Goal: Communication & Community: Ask a question

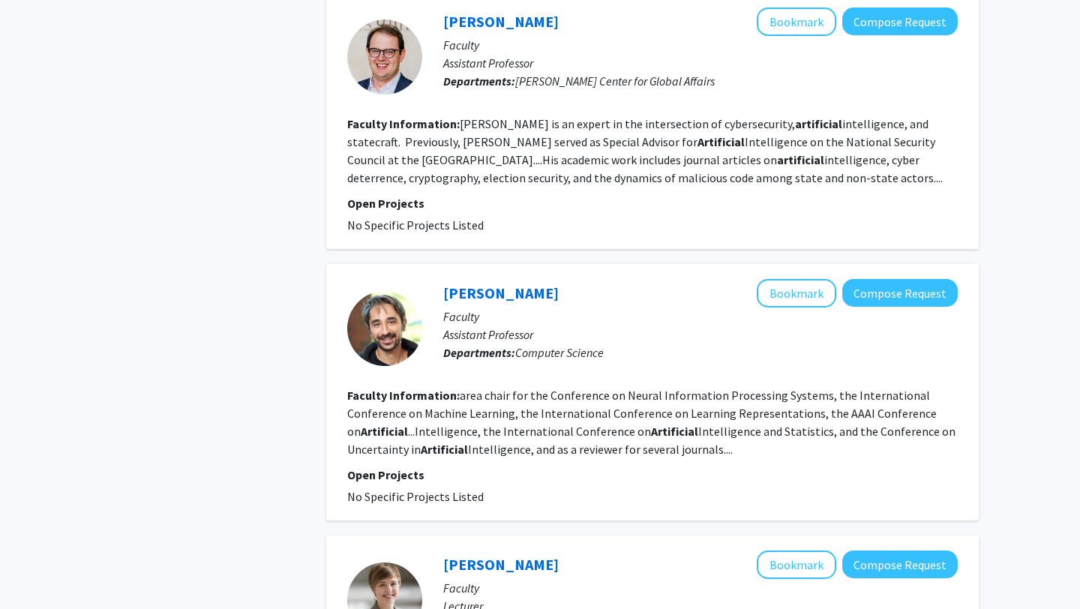
scroll to position [1596, 0]
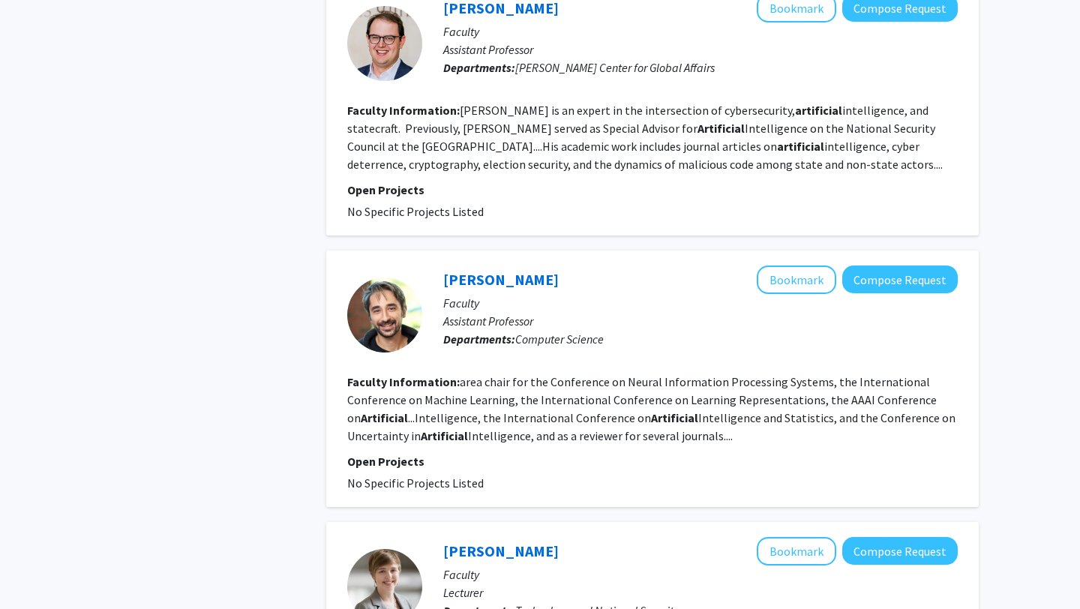
drag, startPoint x: 436, startPoint y: 238, endPoint x: 745, endPoint y: 399, distance: 349.2
click at [745, 400] on fg-search-faculty "[PERSON_NAME] Bookmark Compose Request Faculty Assistant Professor Departments:…" at bounding box center [652, 378] width 610 height 226
copy fg-search-faculty "[PERSON_NAME] Bookmark Compose Request Faculty Assistant Professor Departments:…"
click at [694, 312] on p "Assistant Professor" at bounding box center [700, 321] width 514 height 18
click at [919, 265] on fg-popover "Compose Request" at bounding box center [896, 279] width 121 height 28
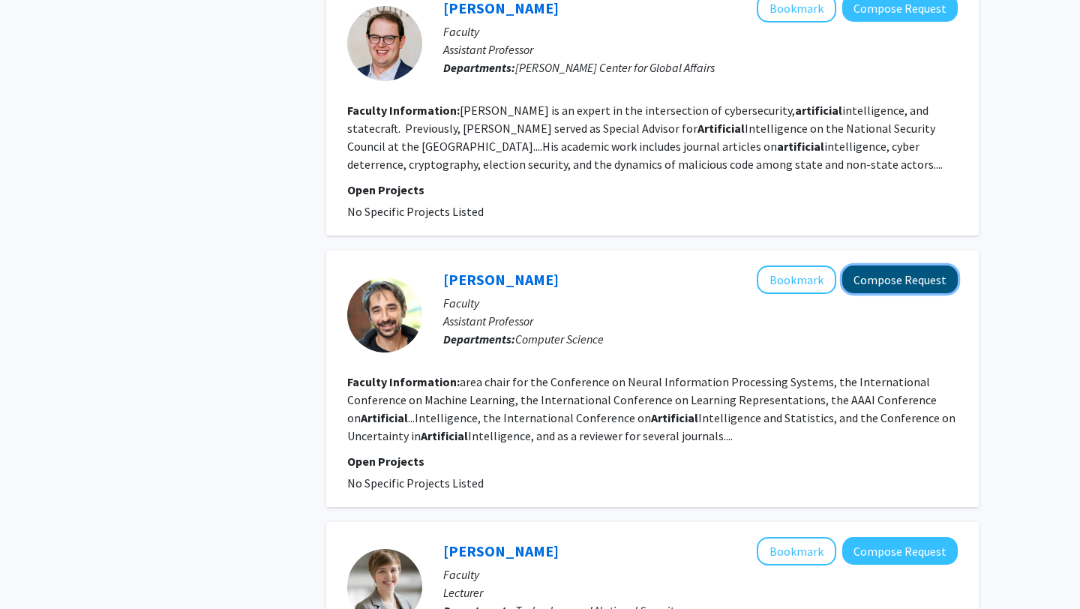
click at [913, 265] on button "Compose Request" at bounding box center [899, 279] width 115 height 28
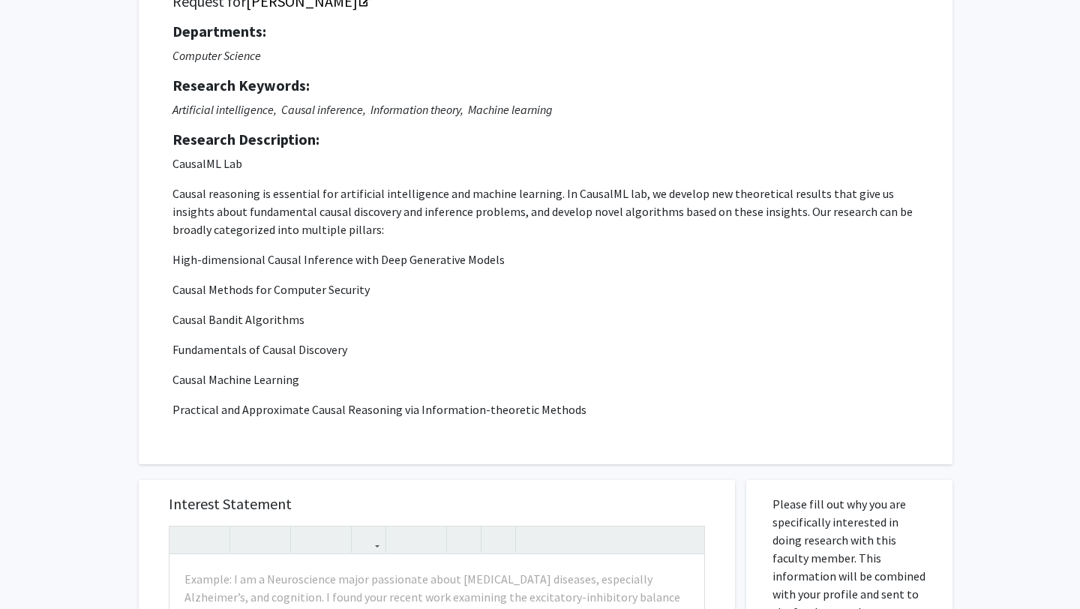
scroll to position [138, 0]
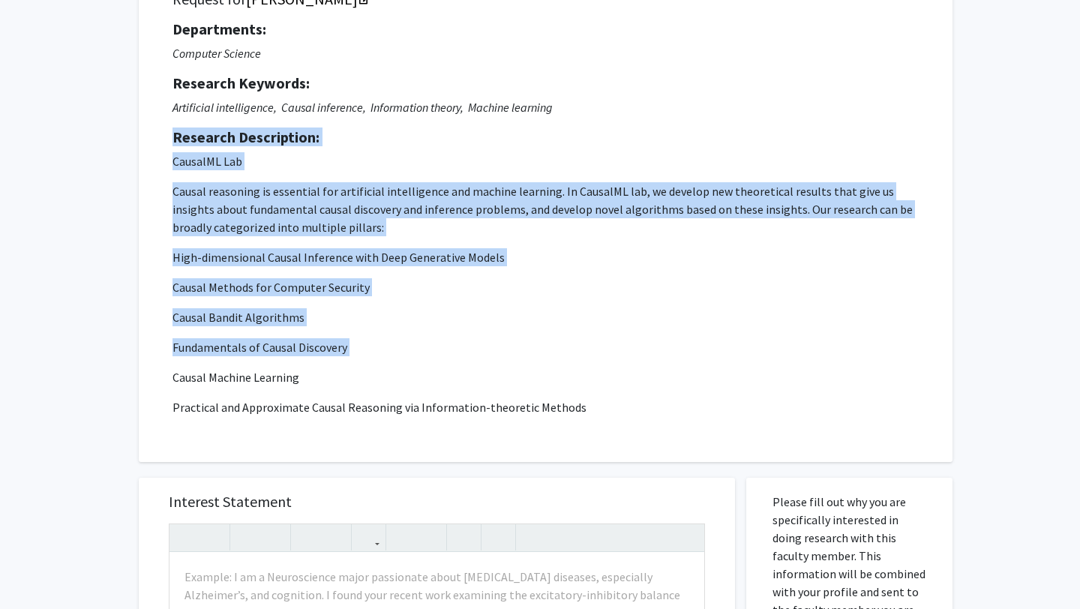
drag, startPoint x: 174, startPoint y: 137, endPoint x: 394, endPoint y: 361, distance: 313.9
click at [395, 361] on div "Departments: Computer Science Research Keywords: Artificial intelligence, Causa…" at bounding box center [545, 218] width 746 height 396
click at [394, 361] on p "CausalML Lab Causal reasoning is essential for artificial intelligence and mach…" at bounding box center [545, 284] width 746 height 264
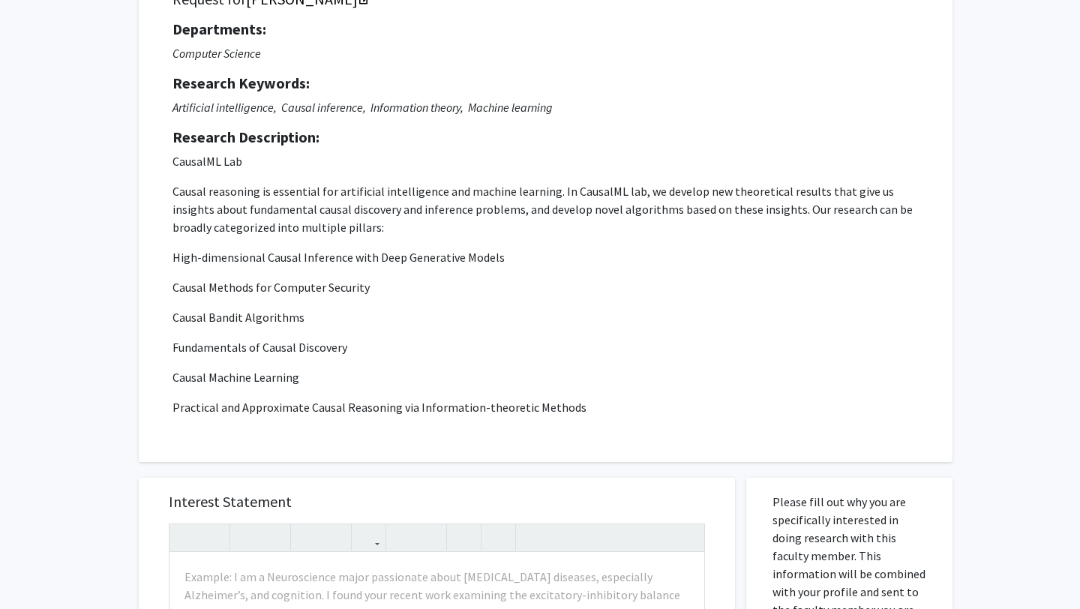
scroll to position [50, 0]
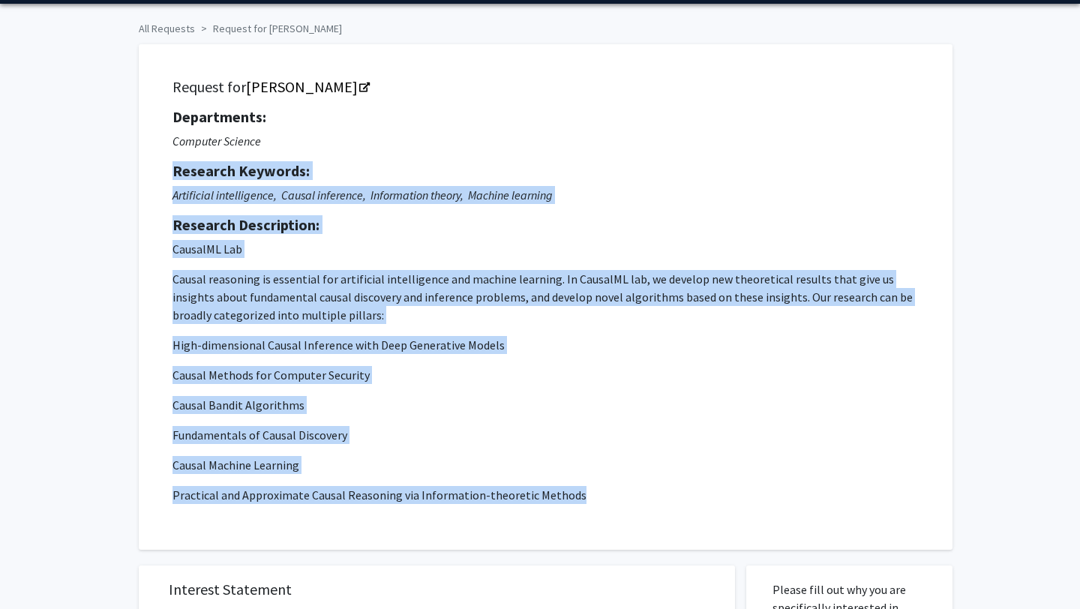
drag, startPoint x: 172, startPoint y: 166, endPoint x: 580, endPoint y: 493, distance: 522.2
click at [580, 493] on div "Departments: Computer Science Research Keywords: Artificial intelligence, Causa…" at bounding box center [545, 306] width 746 height 396
copy div "Research Keywords: Artificial intelligence, Causal inference, Information theor…"
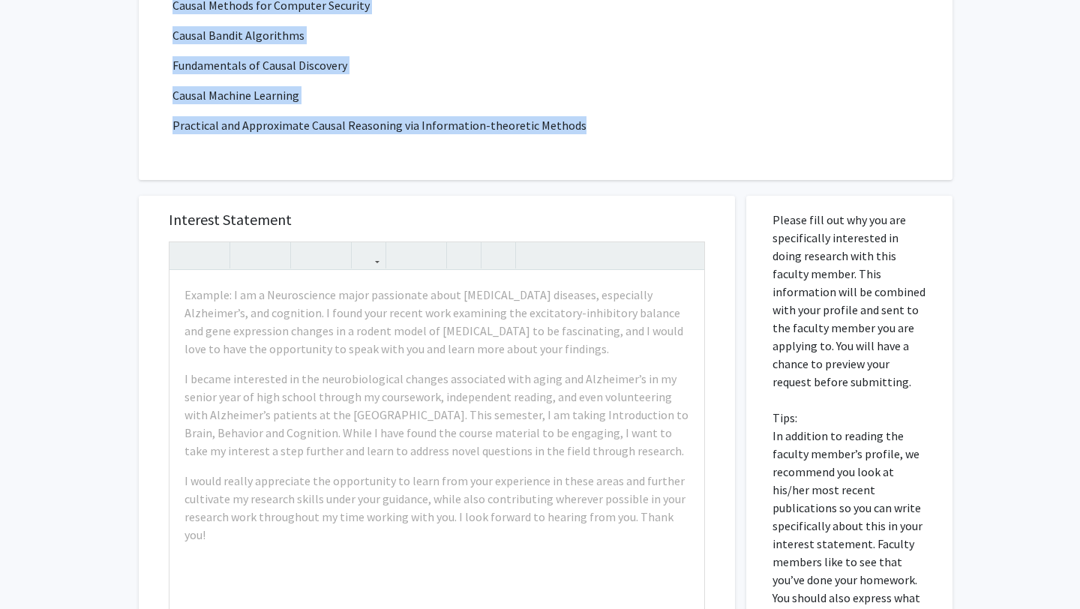
scroll to position [478, 0]
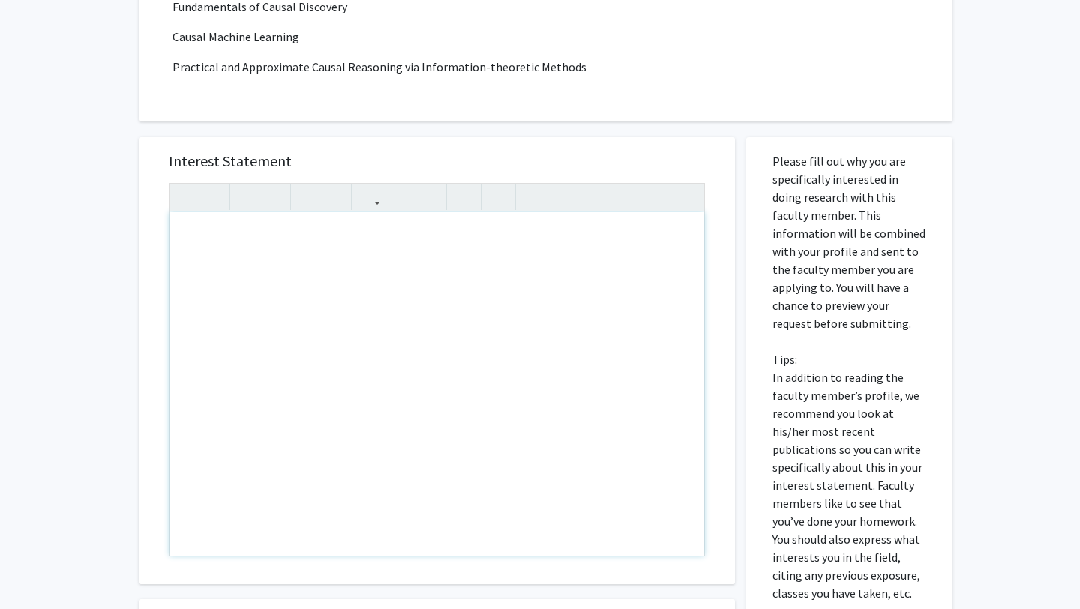
click at [382, 265] on div "Note to users with screen readers: Please press Alt+0 or Option+0 to deactivate…" at bounding box center [436, 383] width 535 height 343
paste div "Note to users with screen readers: Please press Alt+0 or Option+0 to deactivate…"
type textarea "<l>Ipsu Dolo. Sitametc,</a><e>S do eiusmod te incidid ut labore etdolore ma ali…"
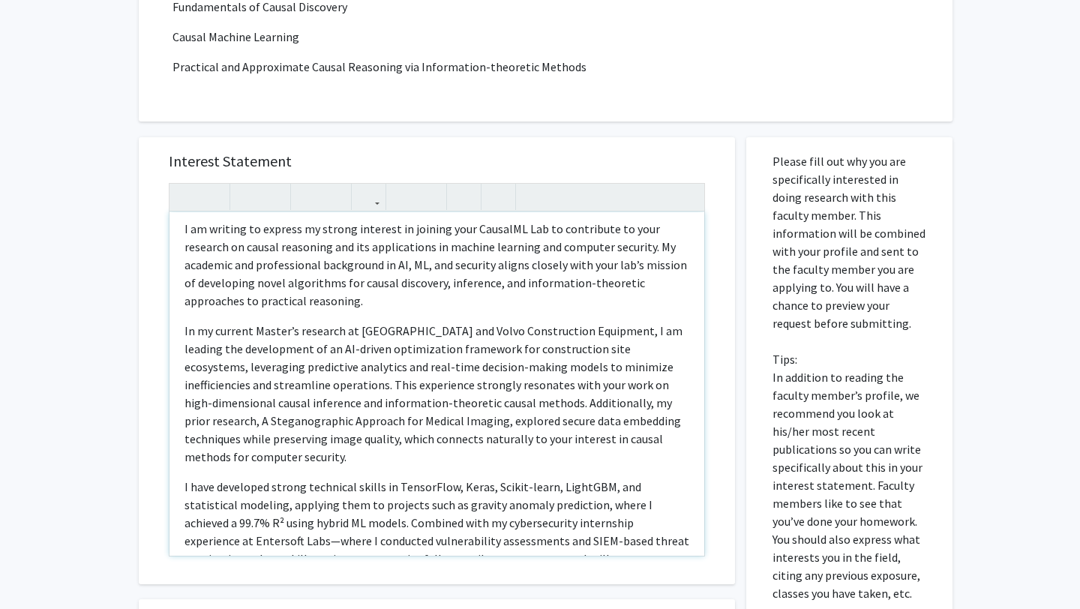
scroll to position [85, 0]
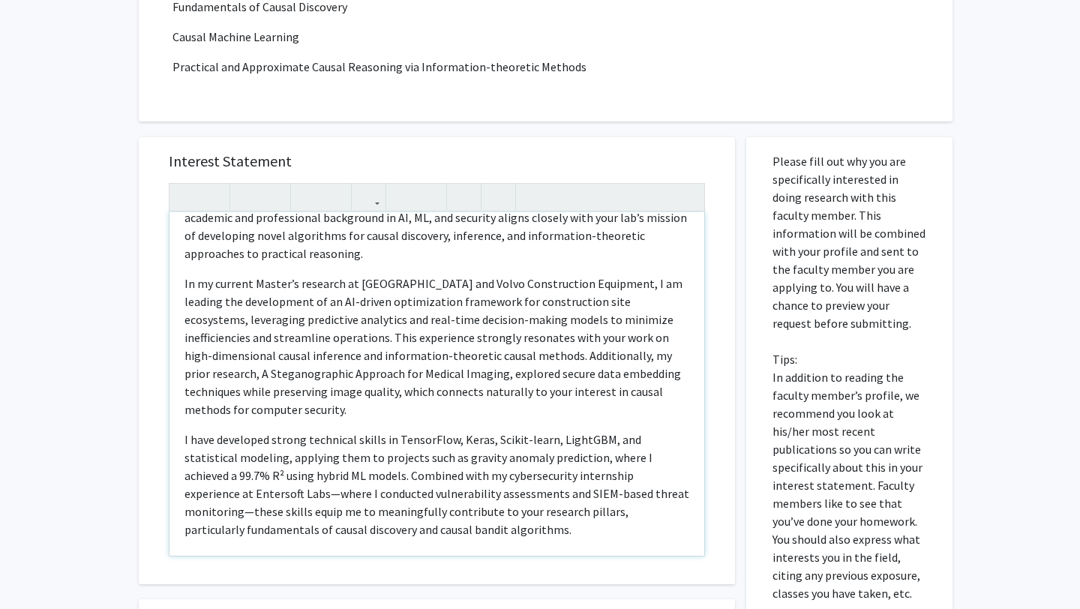
click at [686, 476] on p "I have developed strong technical skills in TensorFlow, Keras, Scikit-learn, Li…" at bounding box center [436, 484] width 505 height 108
click at [593, 495] on p "I have developed strong technical skills in TensorFlow, Keras, Scikit-learn, Li…" at bounding box center [436, 484] width 505 height 108
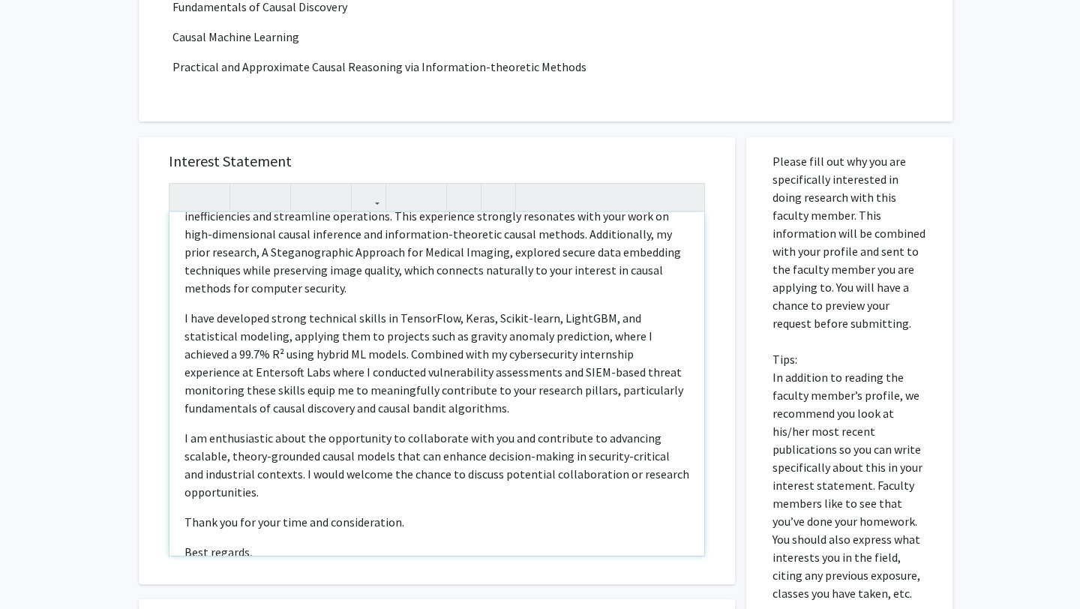
scroll to position [253, 0]
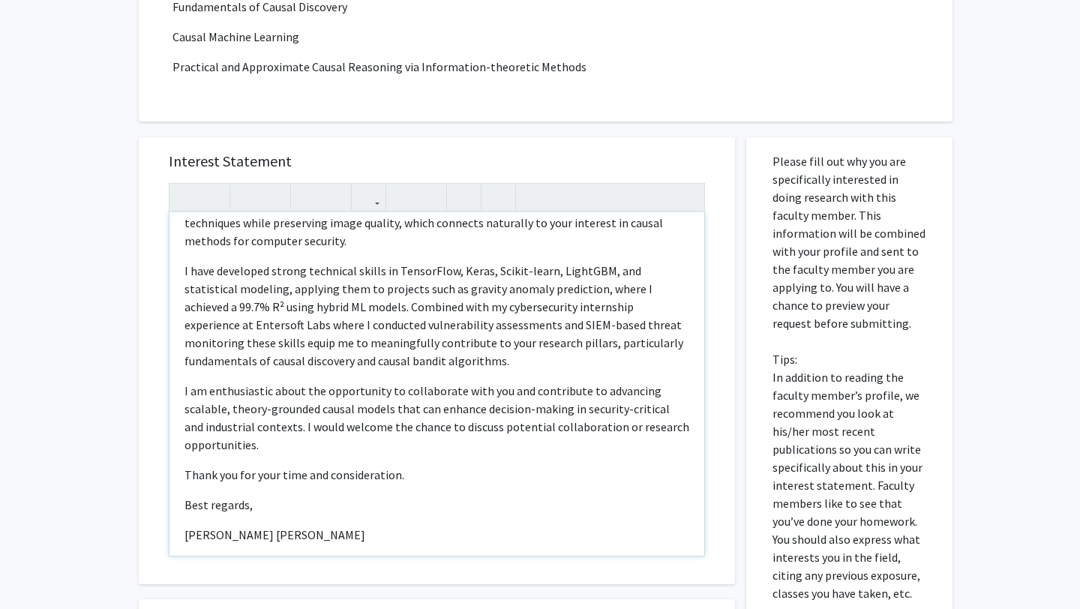
click at [187, 472] on p "Thank you for your time and consideration." at bounding box center [436, 475] width 505 height 18
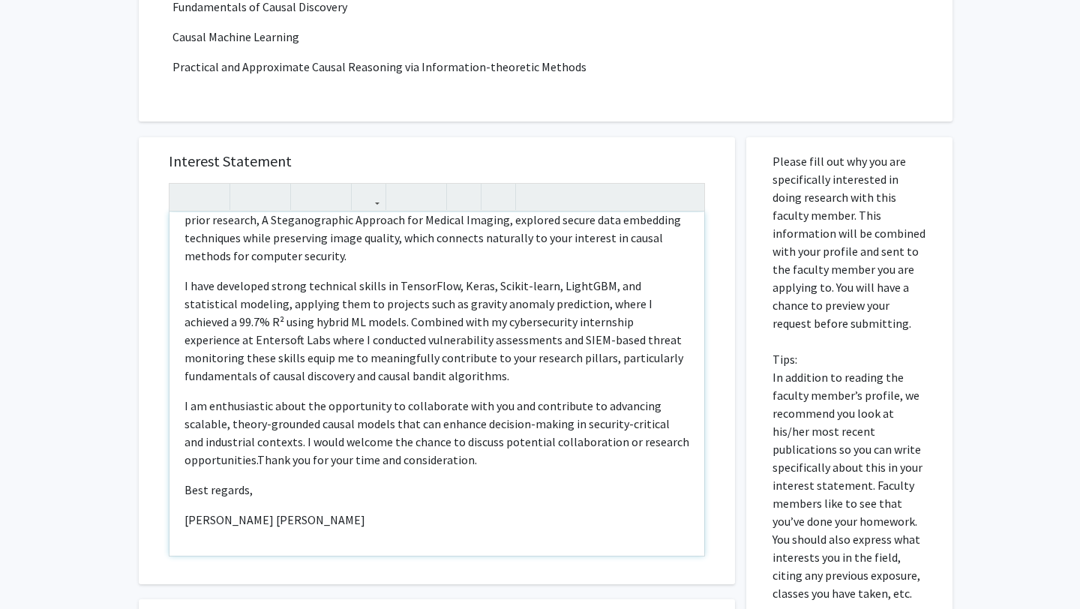
click at [239, 488] on p "Best regards," at bounding box center [436, 490] width 505 height 18
click at [246, 490] on p "Best regards," at bounding box center [436, 490] width 505 height 18
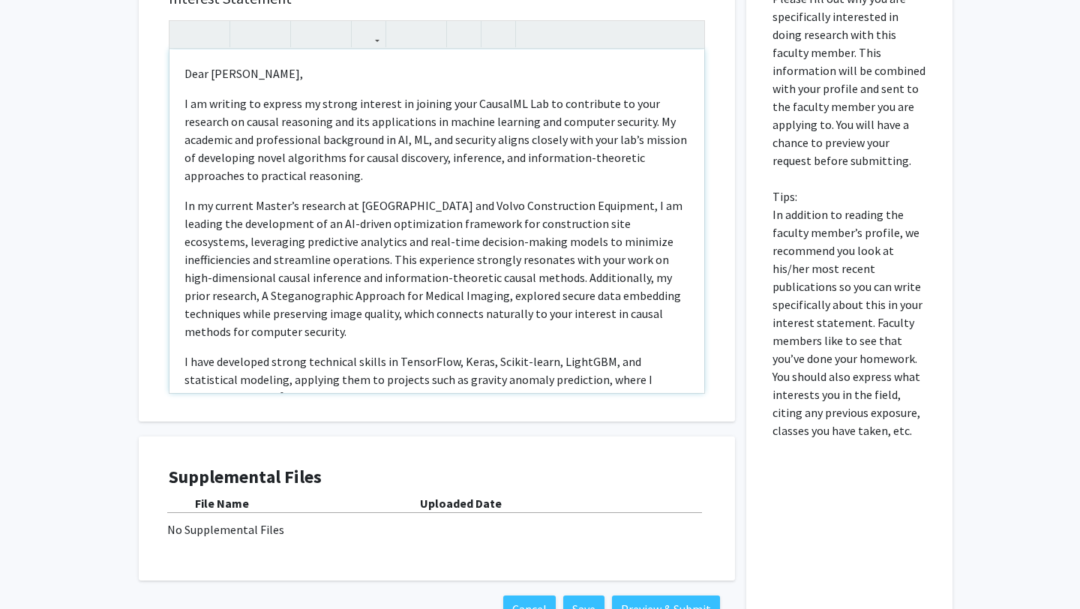
scroll to position [748, 0]
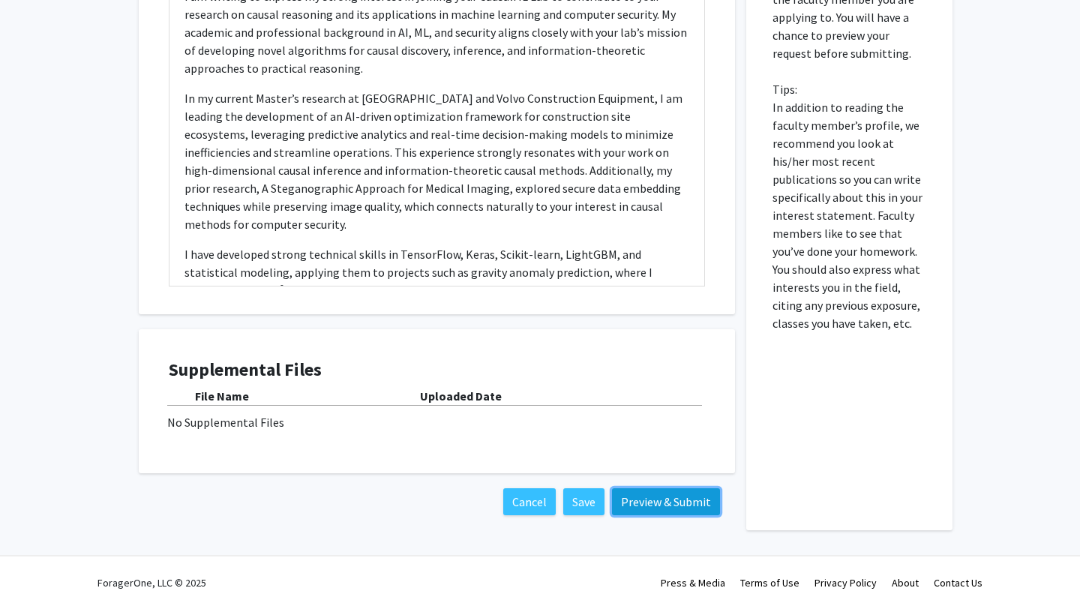
click at [678, 508] on button "Preview & Submit" at bounding box center [666, 501] width 108 height 27
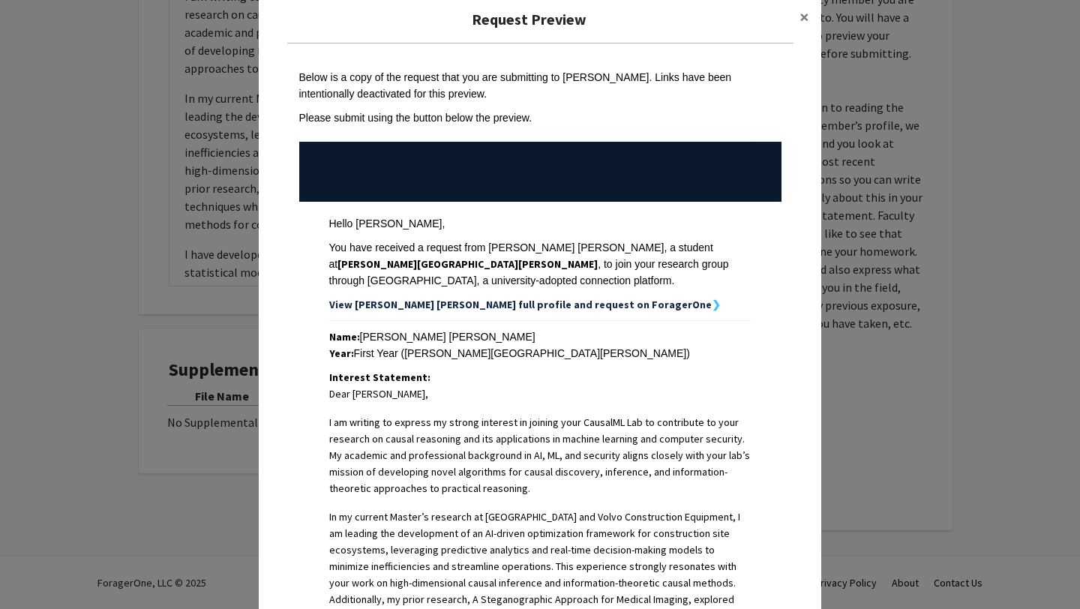
scroll to position [18, 0]
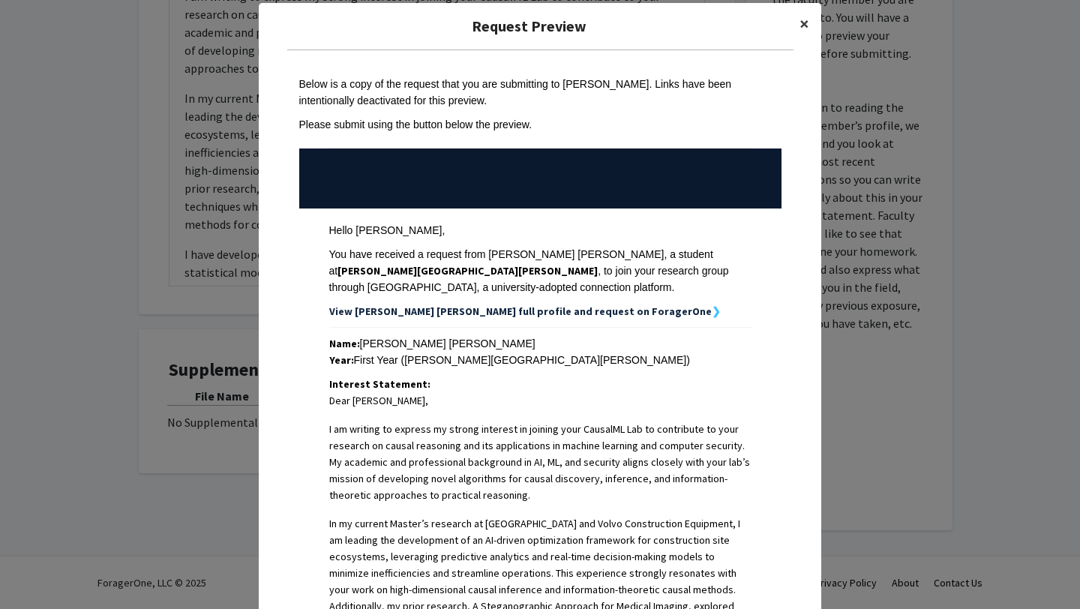
click at [807, 27] on span "×" at bounding box center [804, 23] width 10 height 23
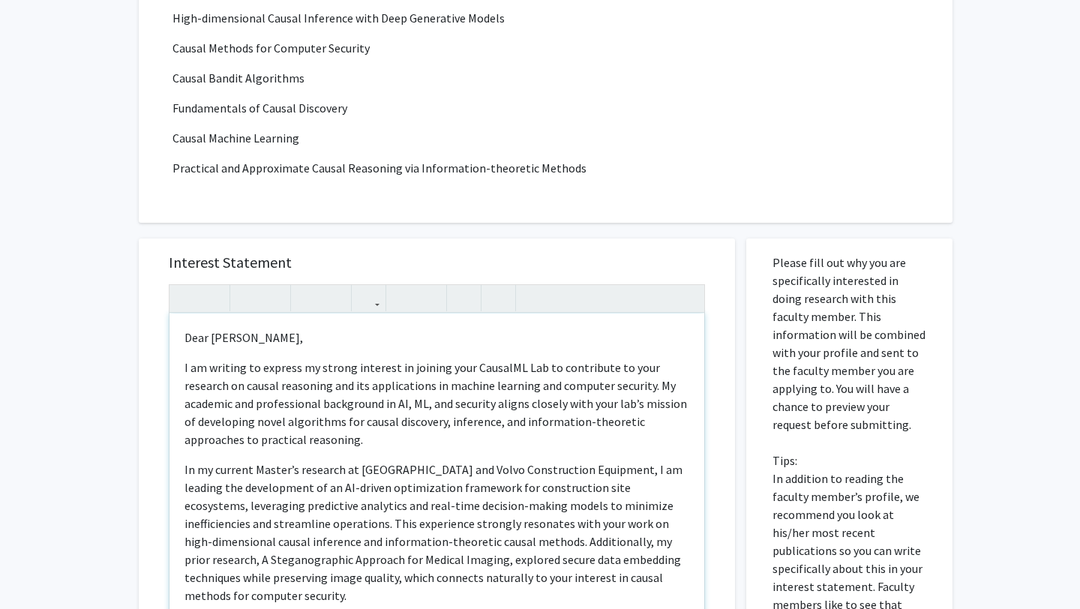
scroll to position [333, 0]
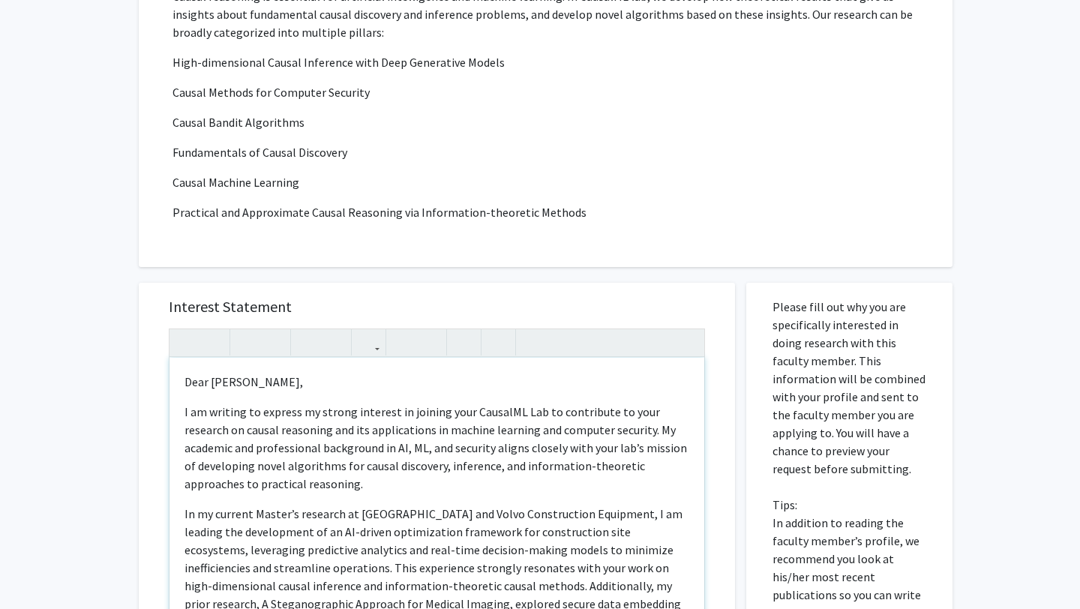
click at [289, 387] on p "Dear [PERSON_NAME]," at bounding box center [436, 382] width 505 height 18
type textarea "<l><ipsu dolor="sita-cons: 7adi;">E se doeiusm te incidid ut labore etdolore ma…"
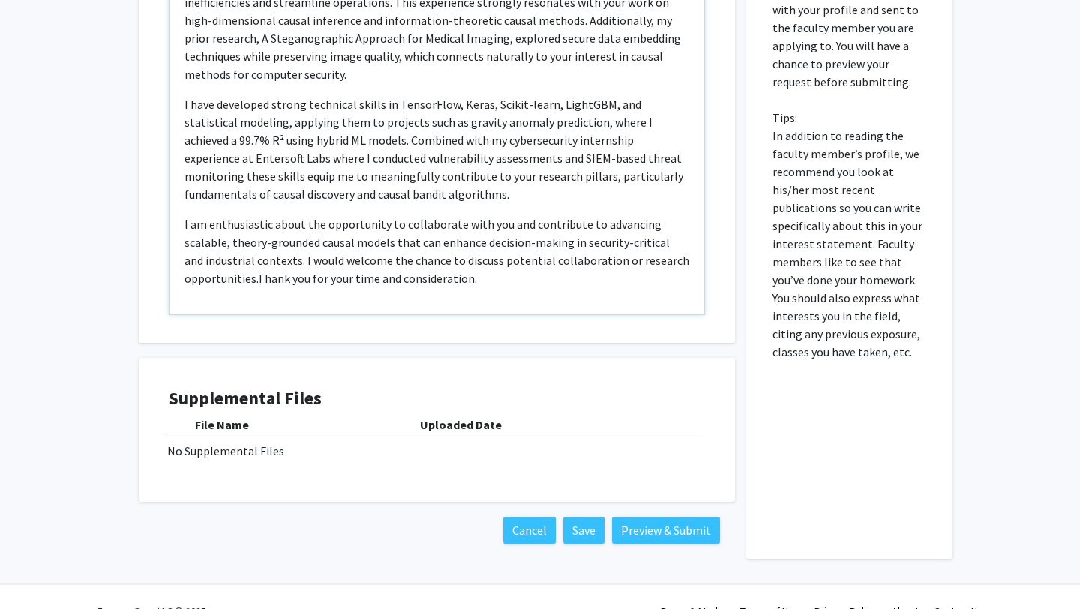
scroll to position [738, 0]
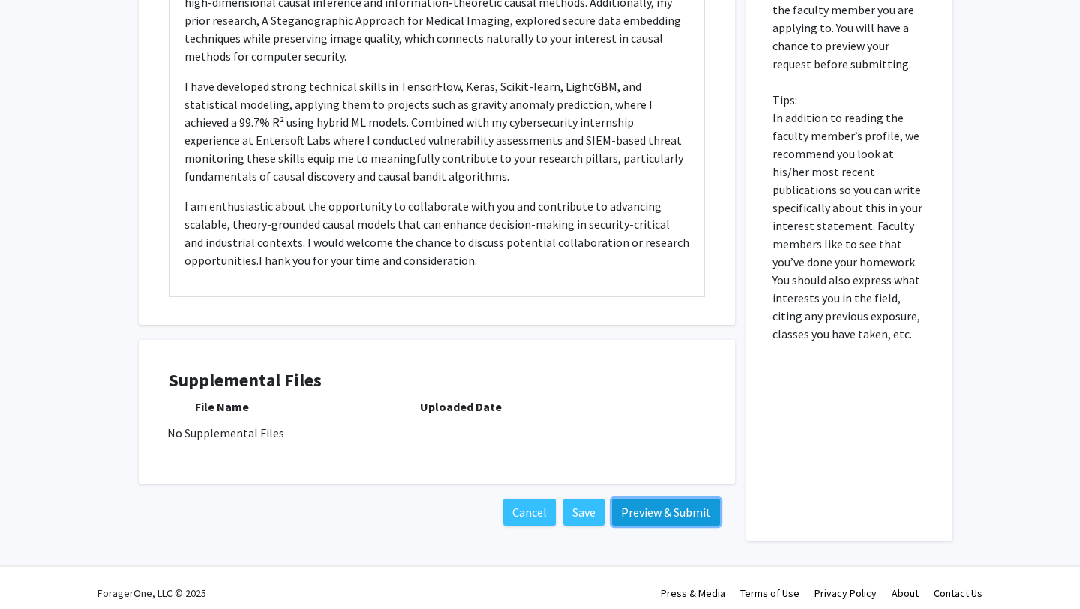
click at [656, 520] on button "Preview & Submit" at bounding box center [666, 512] width 108 height 27
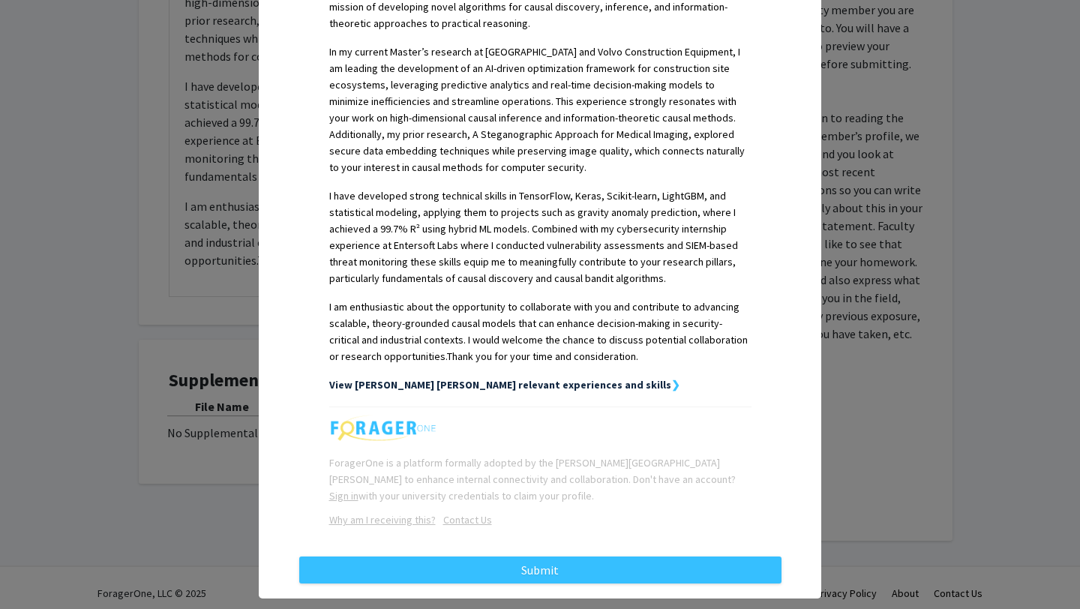
scroll to position [465, 0]
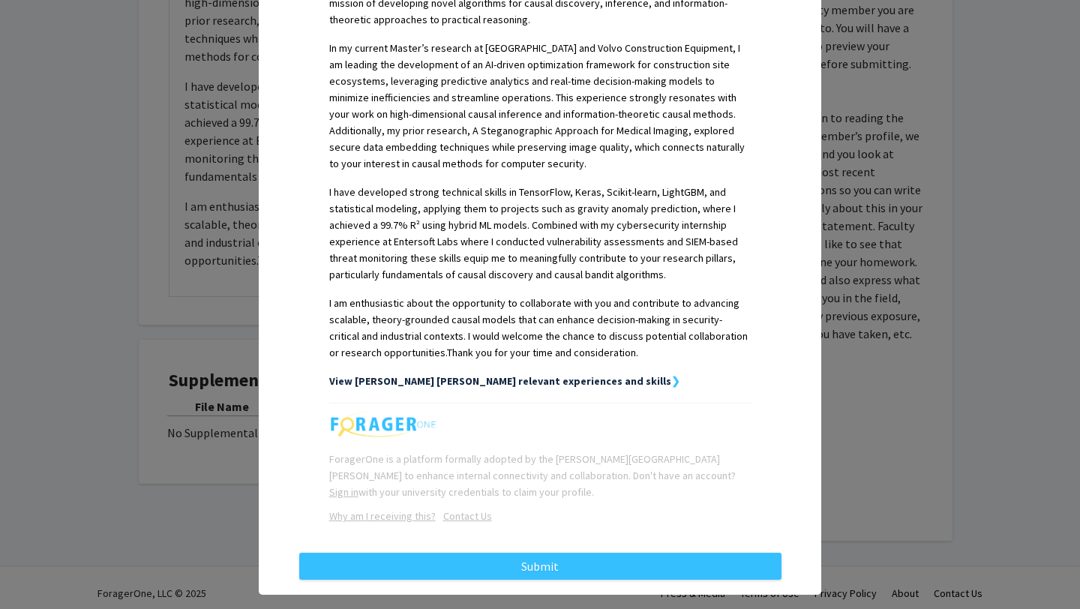
drag, startPoint x: 621, startPoint y: 357, endPoint x: 637, endPoint y: 363, distance: 17.6
click at [637, 363] on div "Name: [PERSON_NAME] [PERSON_NAME] Year: First Year ([PERSON_NAME][GEOGRAPHIC_DA…" at bounding box center [540, 138] width 422 height 501
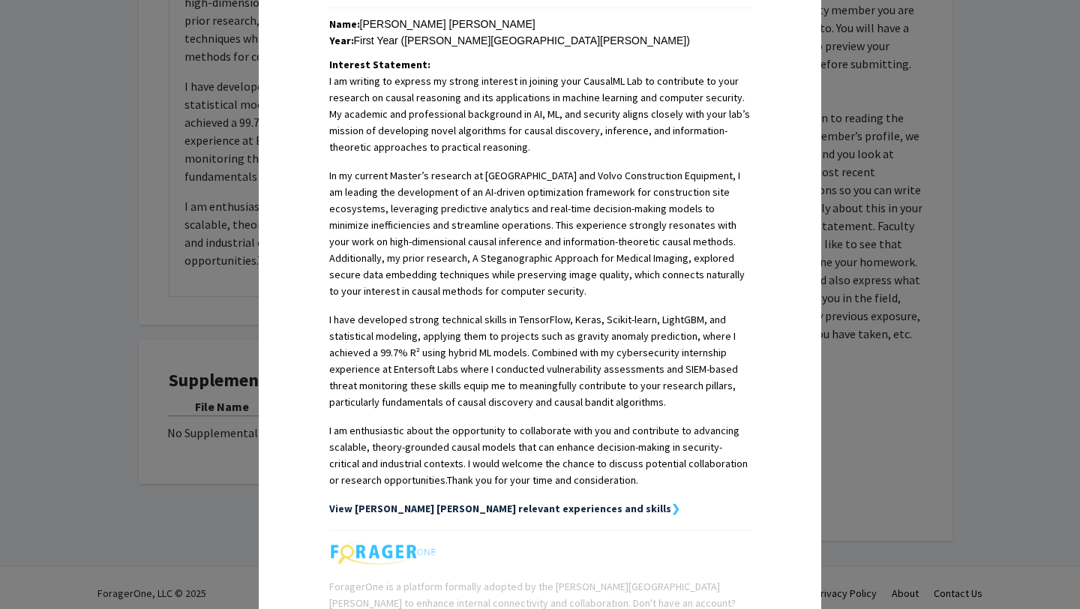
scroll to position [490, 0]
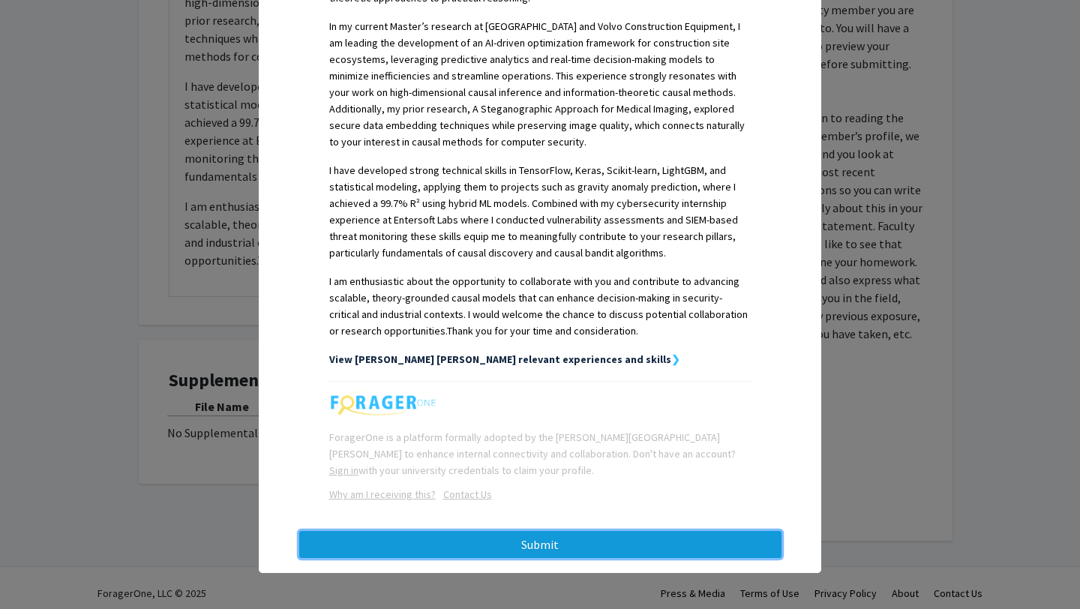
click at [601, 547] on button "Submit" at bounding box center [540, 544] width 482 height 27
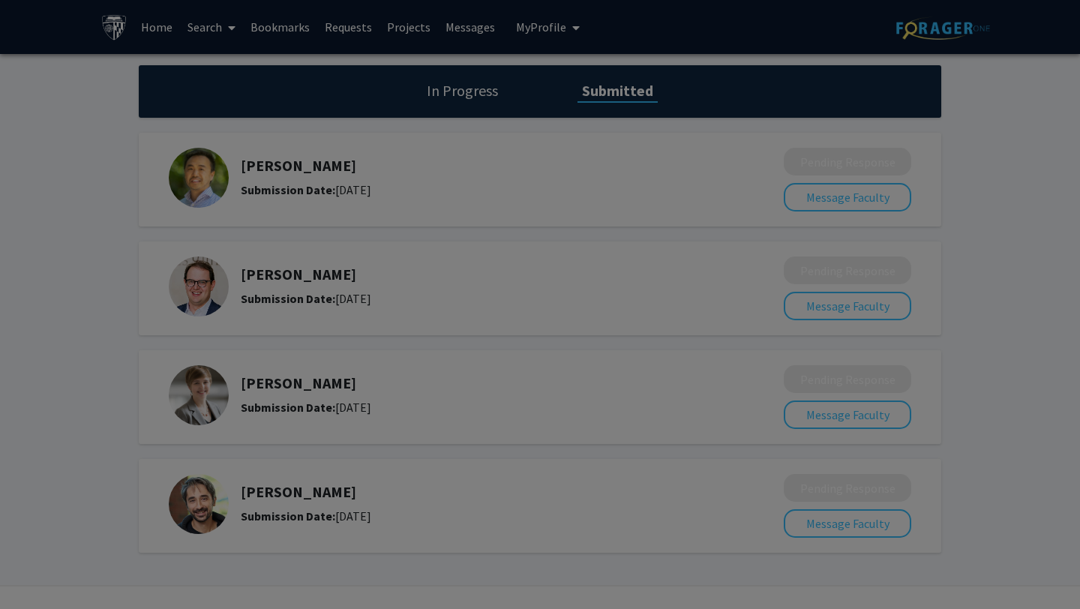
click at [574, 445] on div at bounding box center [540, 304] width 1080 height 609
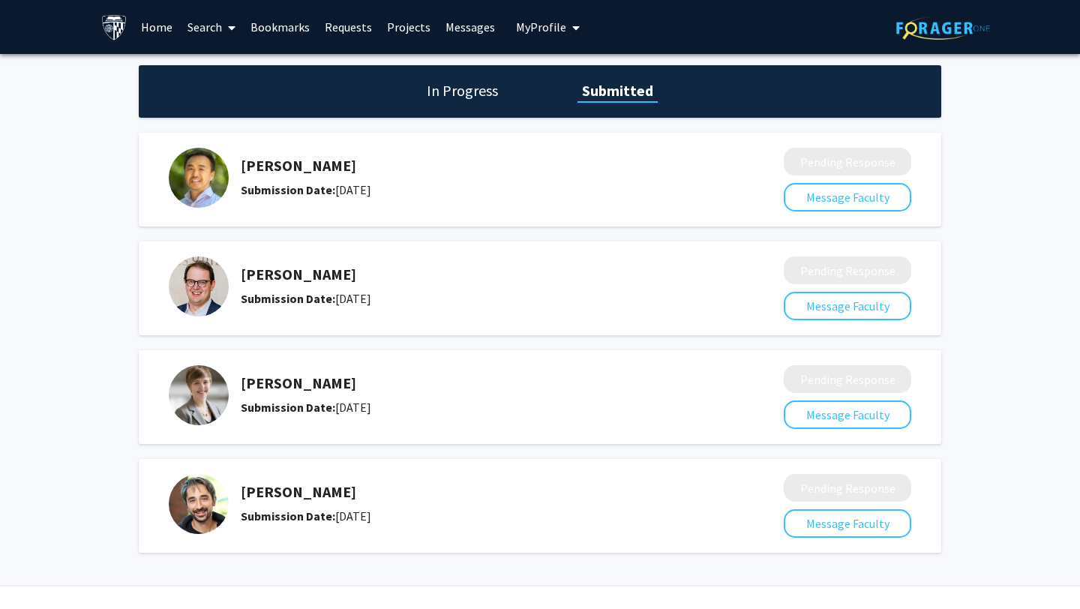
scroll to position [30, 0]
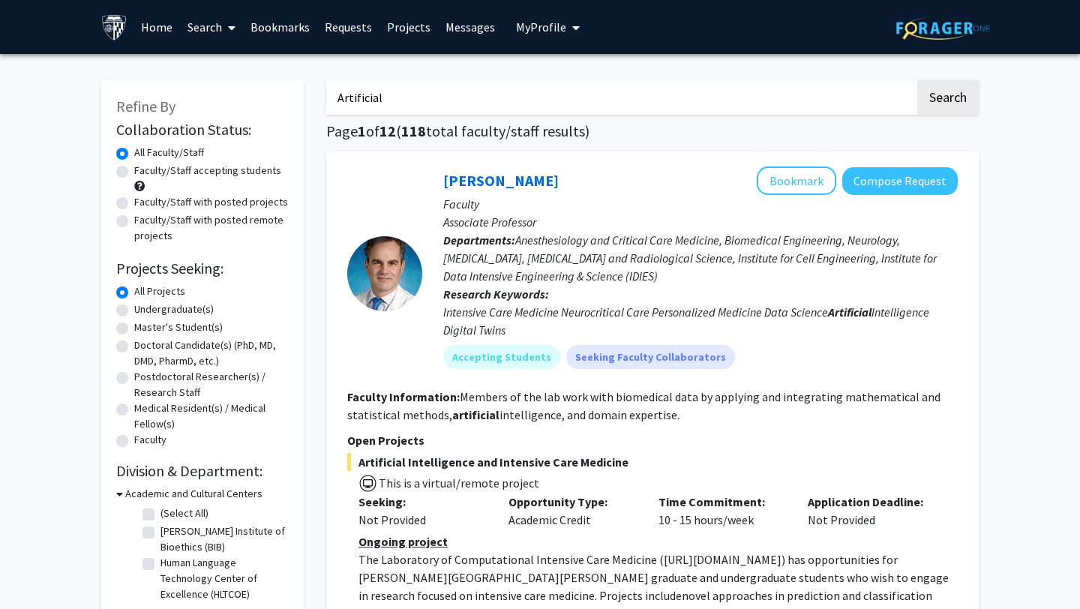
click at [433, 100] on input "Artificial" at bounding box center [620, 97] width 589 height 34
type input "A"
type input "Cyber"
click at [955, 92] on button "Search" at bounding box center [947, 97] width 61 height 34
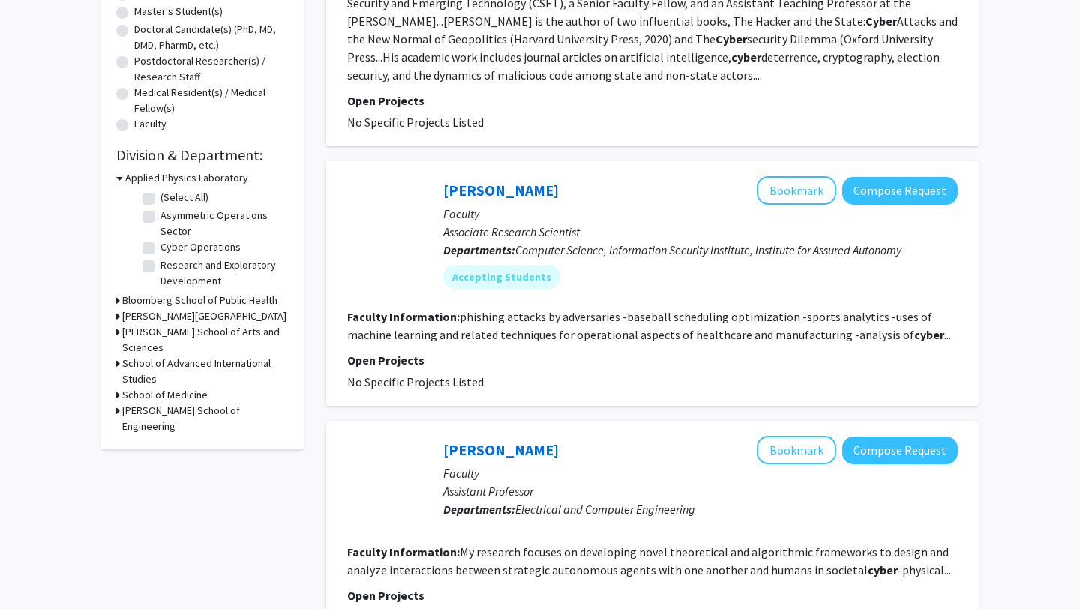
scroll to position [346, 0]
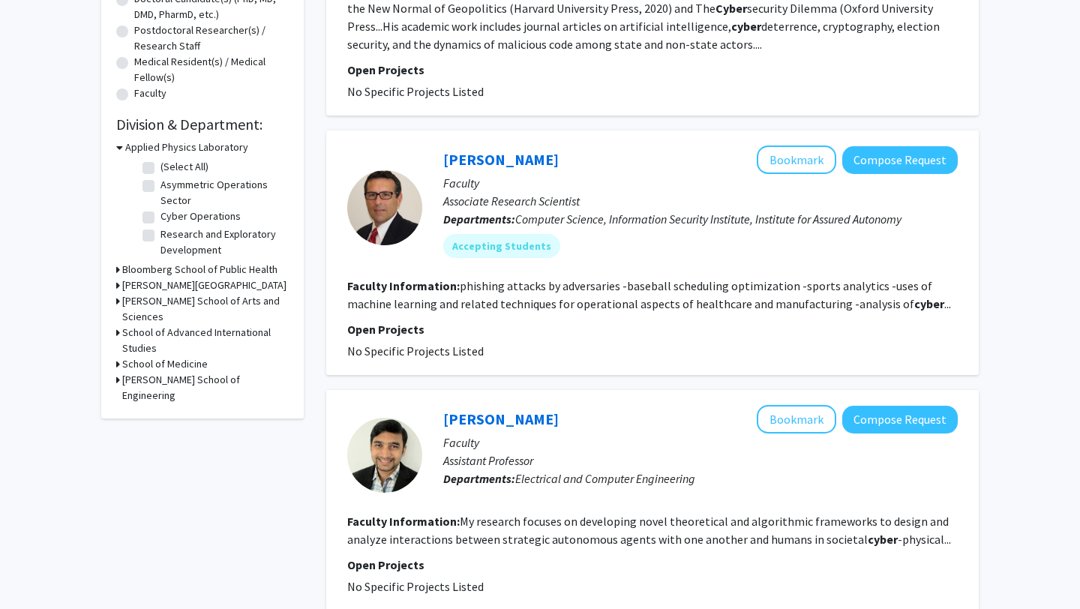
click at [773, 291] on fg-read-more "phishing attacks by adversaries -baseball scheduling optimization -sports analy…" at bounding box center [649, 294] width 604 height 33
click at [869, 167] on button "Compose Request" at bounding box center [899, 160] width 115 height 28
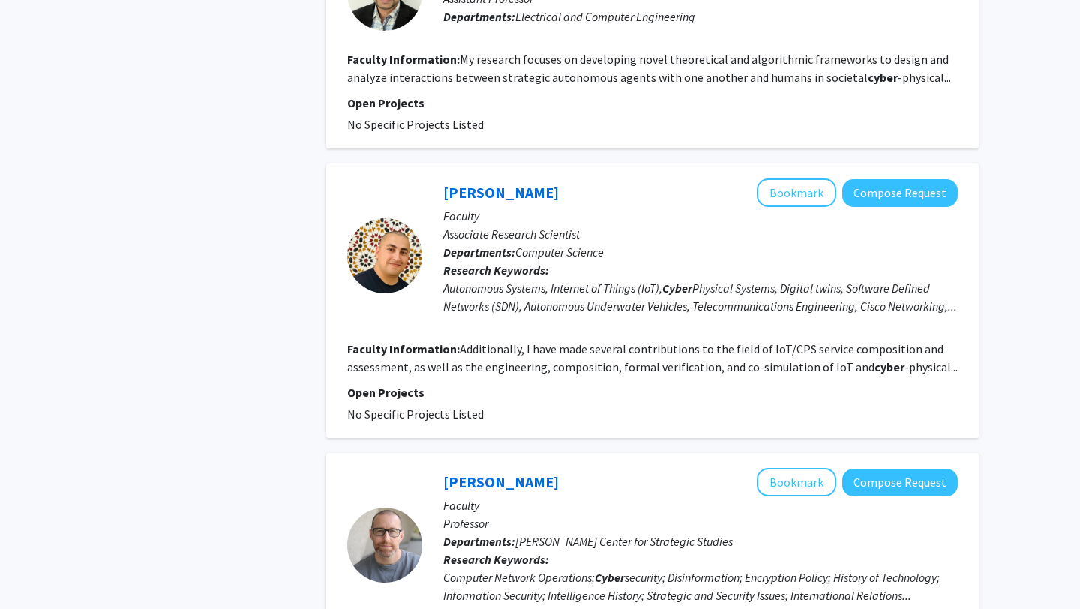
scroll to position [808, 0]
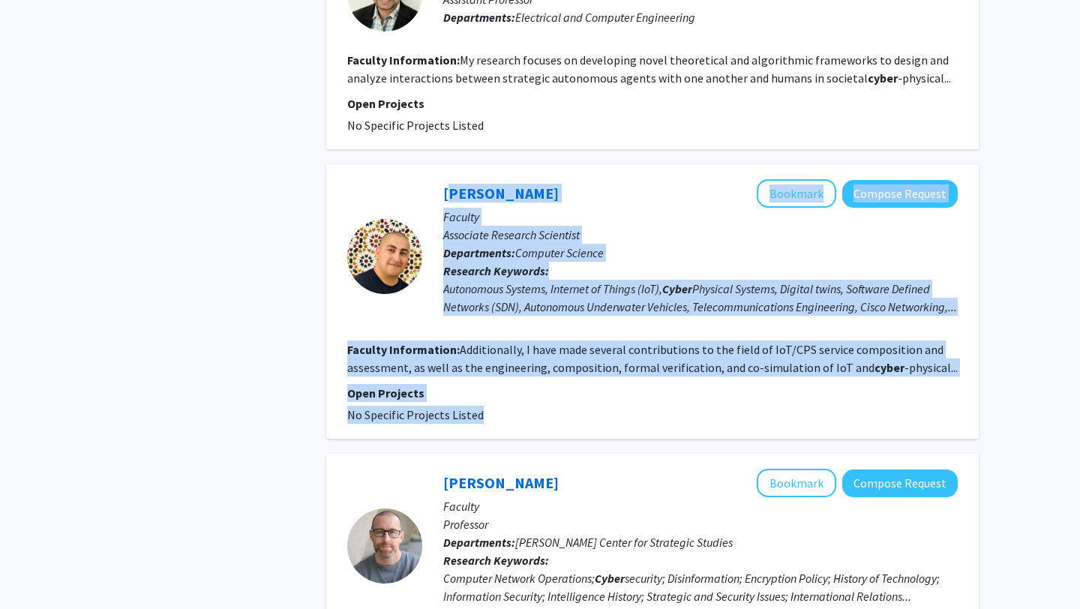
drag, startPoint x: 426, startPoint y: 186, endPoint x: 547, endPoint y: 457, distance: 297.4
click at [536, 402] on p "Open Projects" at bounding box center [652, 393] width 610 height 18
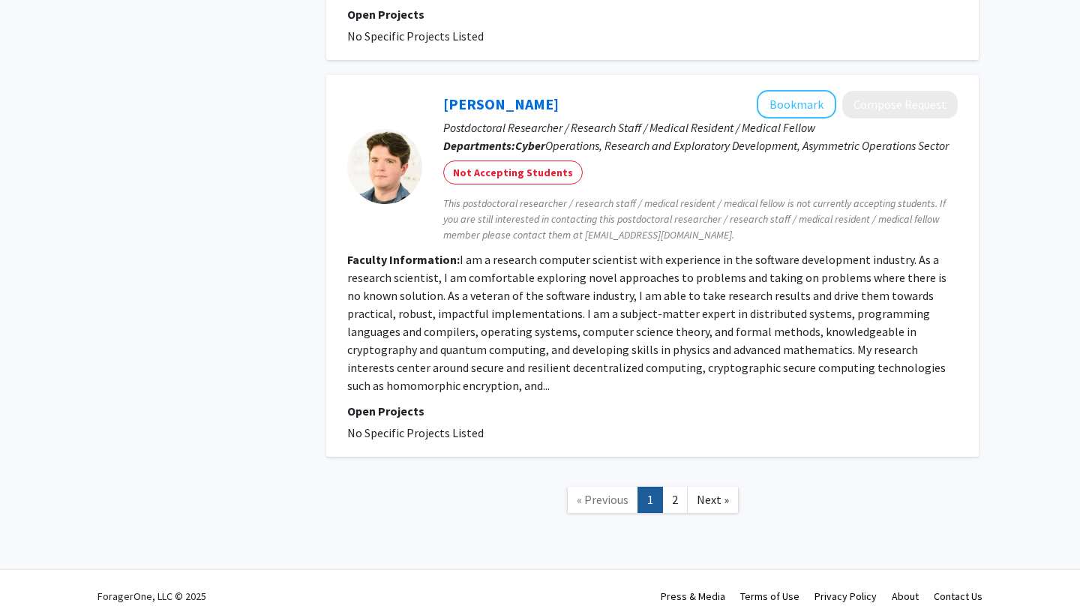
scroll to position [2595, 0]
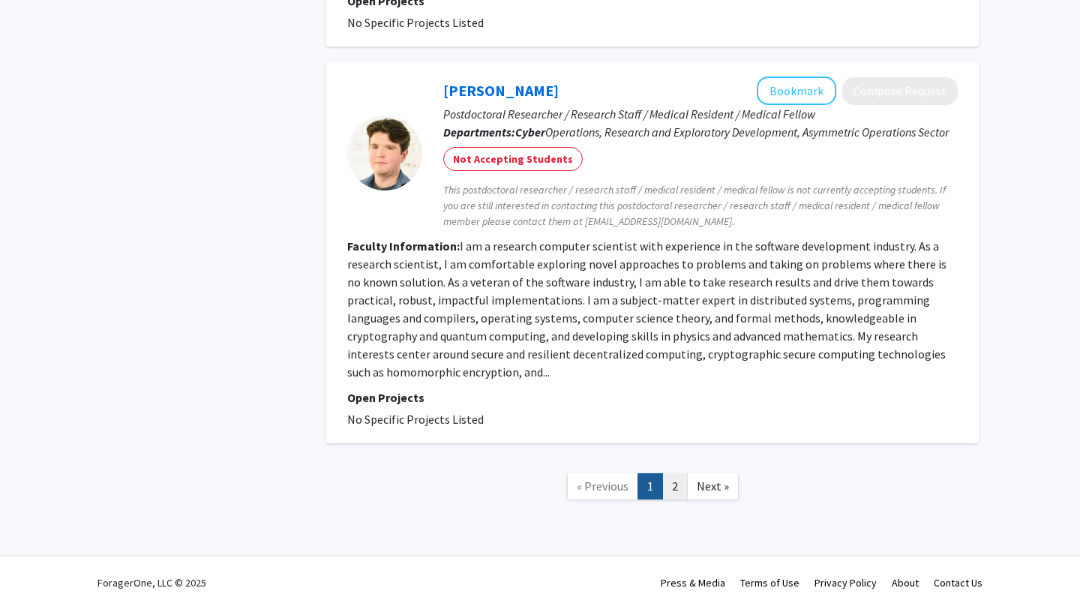
click at [682, 489] on link "2" at bounding box center [674, 486] width 25 height 26
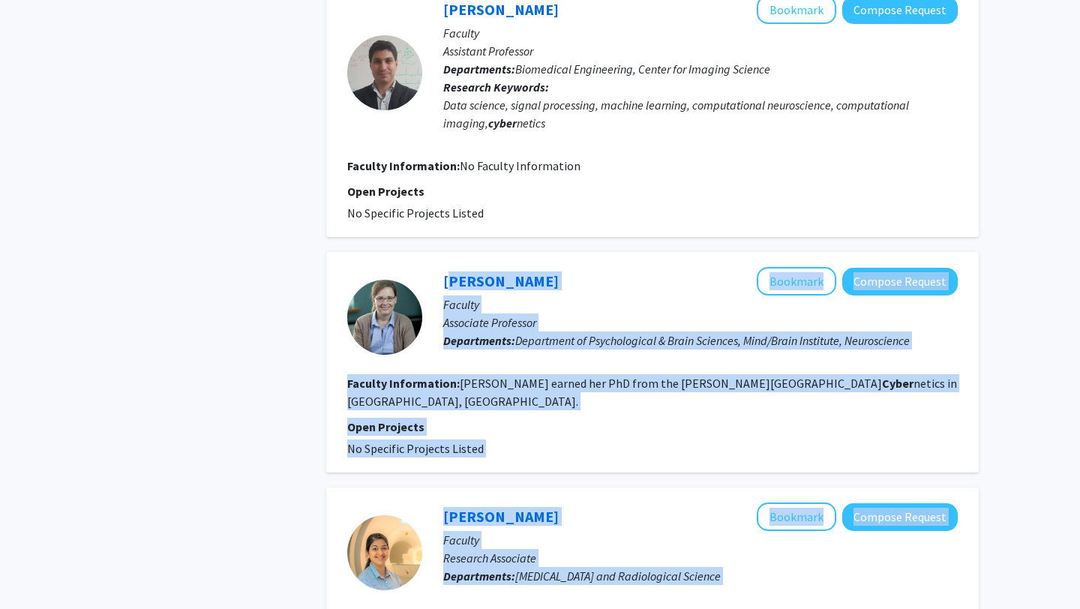
scroll to position [1492, 0]
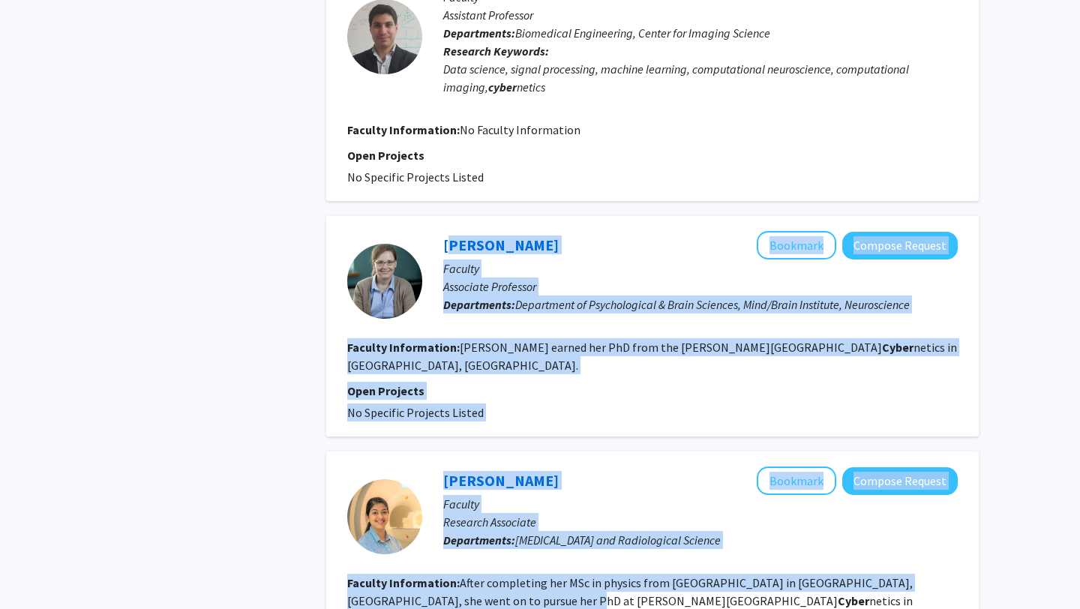
drag, startPoint x: 427, startPoint y: 373, endPoint x: 490, endPoint y: 404, distance: 69.4
click at [490, 404] on fg-search-faculty "Kristina Nielsen Bookmark Compose Request Faculty Associate Professor Departmen…" at bounding box center [652, 326] width 610 height 190
click at [490, 404] on fg-project-list "No Specific Projects Listed" at bounding box center [652, 412] width 610 height 18
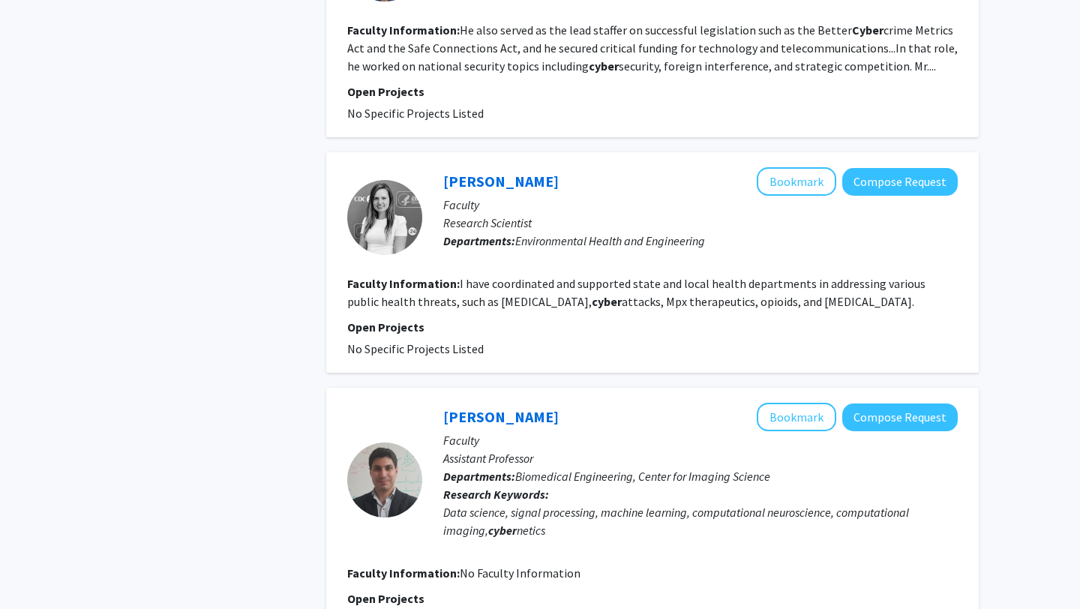
scroll to position [1050, 0]
drag, startPoint x: 427, startPoint y: 170, endPoint x: 508, endPoint y: 344, distance: 191.9
click at [508, 344] on fg-search-faculty "Haley Farrie Bookmark Compose Request Faculty Research Scientist Departments: E…" at bounding box center [652, 261] width 610 height 190
click at [508, 344] on fg-project-list "No Specific Projects Listed" at bounding box center [652, 348] width 610 height 18
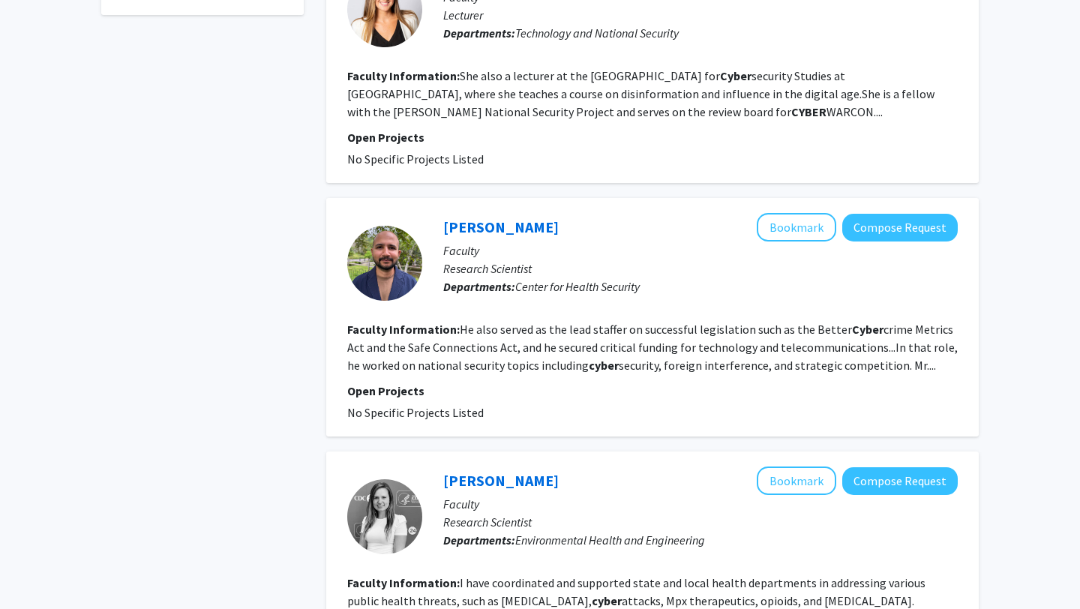
scroll to position [739, 0]
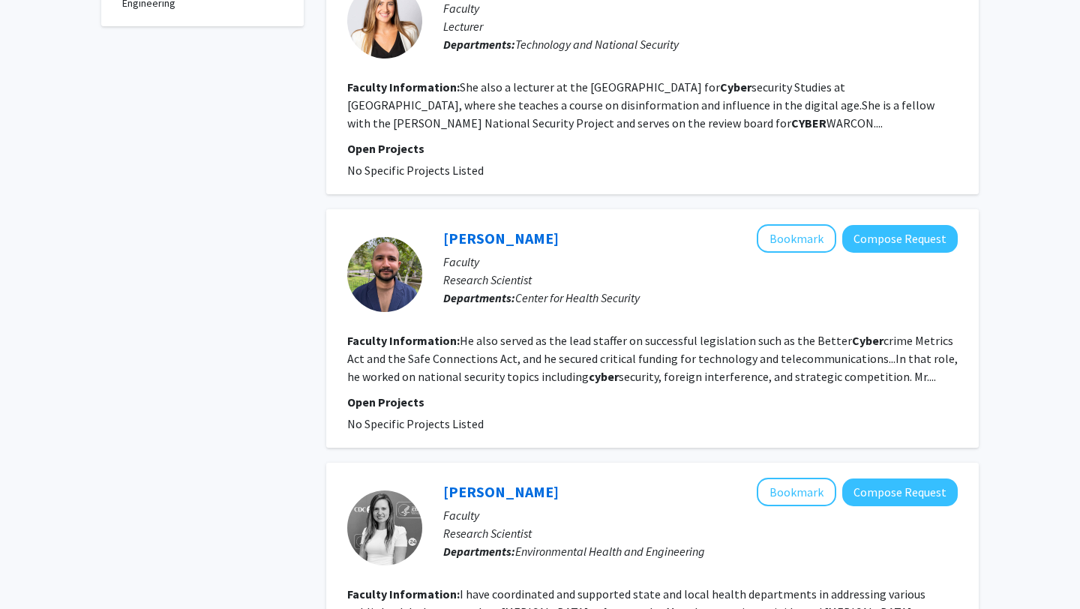
drag, startPoint x: 433, startPoint y: 229, endPoint x: 539, endPoint y: 427, distance: 224.8
click at [539, 427] on fg-search-faculty "Ishan Mehta Bookmark Compose Request Faculty Research Scientist Departments: Ce…" at bounding box center [652, 328] width 610 height 208
click at [539, 427] on fg-project-list "No Specific Projects Listed" at bounding box center [652, 424] width 610 height 18
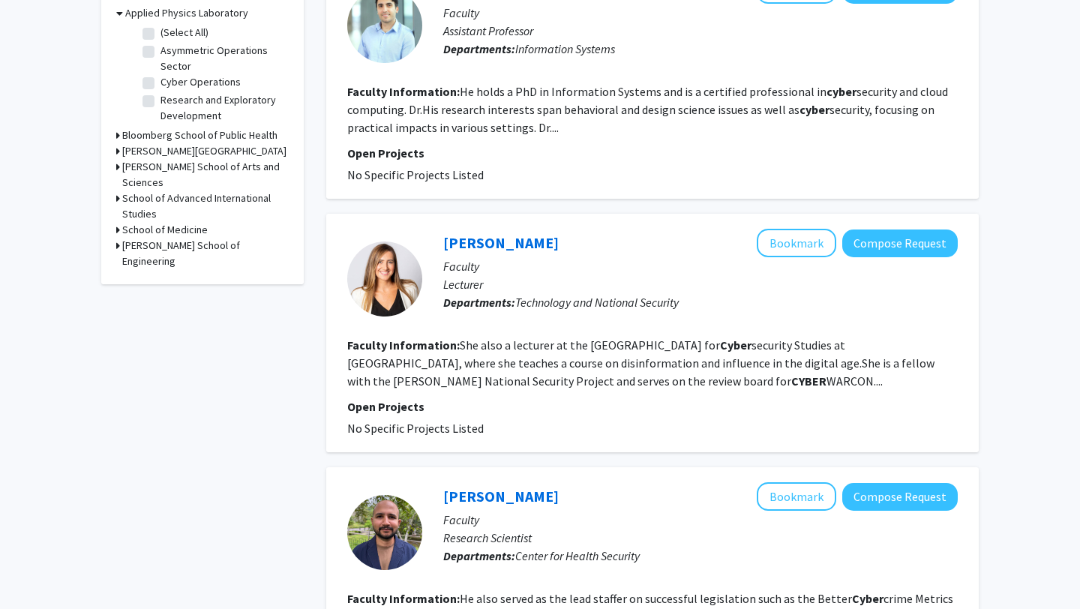
scroll to position [465, 0]
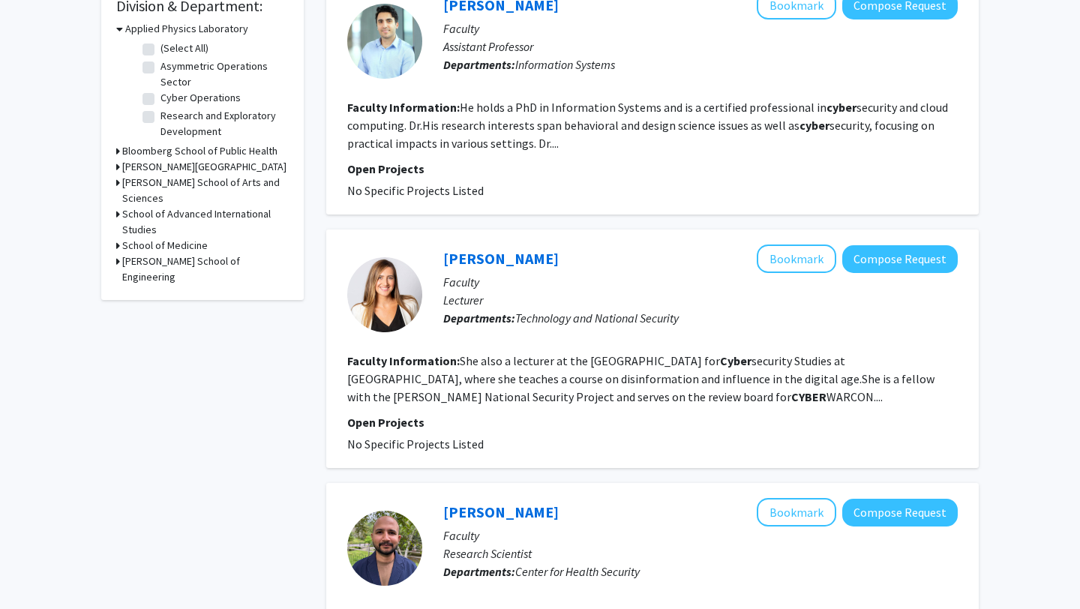
drag, startPoint x: 490, startPoint y: 439, endPoint x: 433, endPoint y: 252, distance: 196.0
click at [433, 252] on fg-search-faculty "Olga Belogolova Bookmark Compose Request Faculty Lecturer Departments: Technolo…" at bounding box center [652, 348] width 610 height 208
click at [433, 252] on div "Olga Belogolova Bookmark Compose Request Faculty Lecturer Departments: Technolo…" at bounding box center [689, 294] width 535 height 100
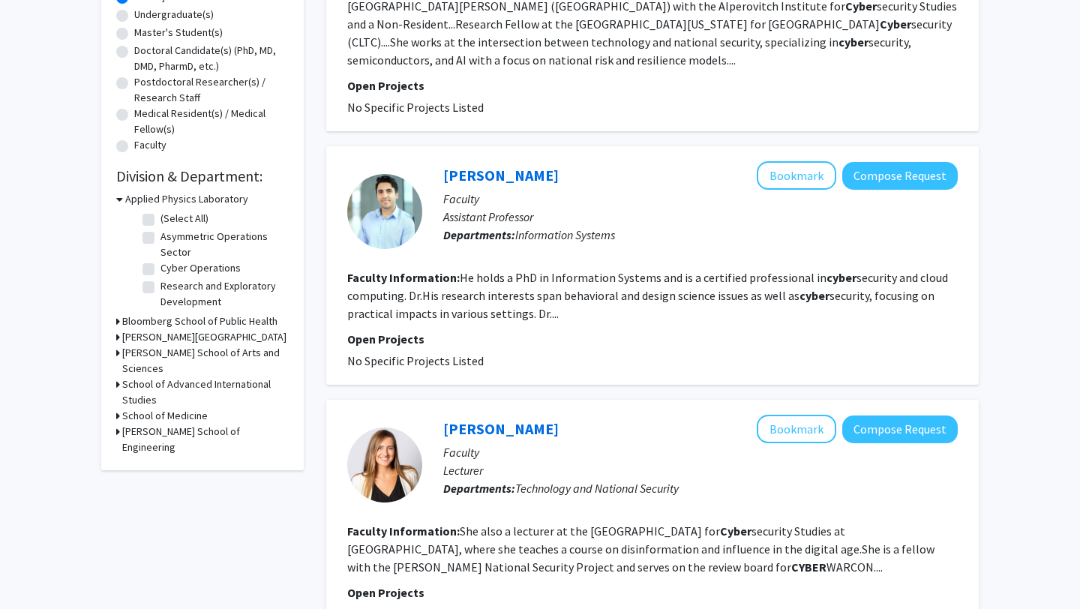
scroll to position [289, 0]
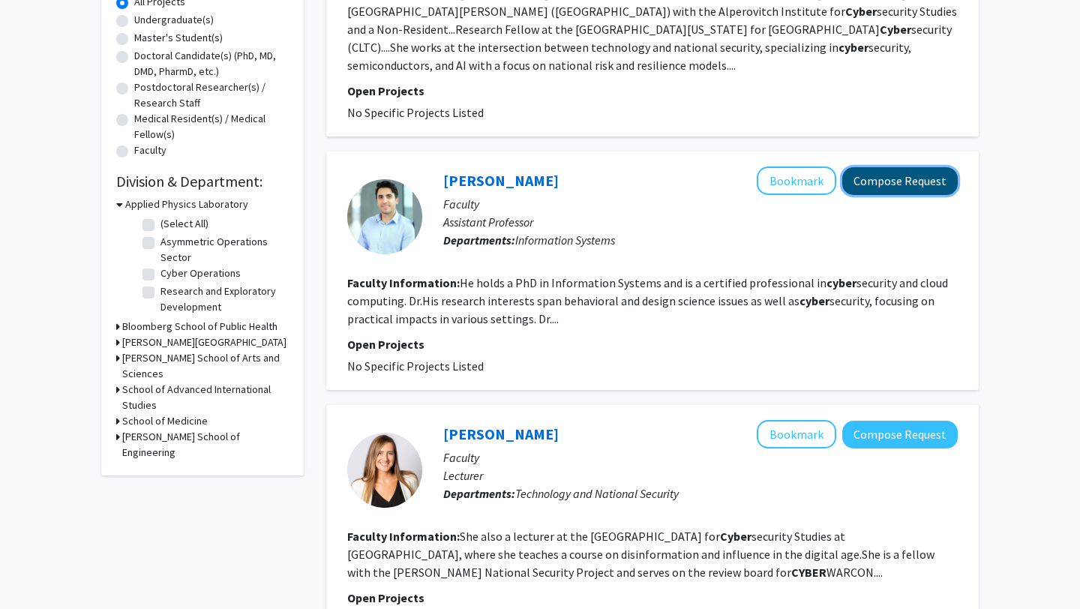
click at [904, 180] on button "Compose Request" at bounding box center [899, 181] width 115 height 28
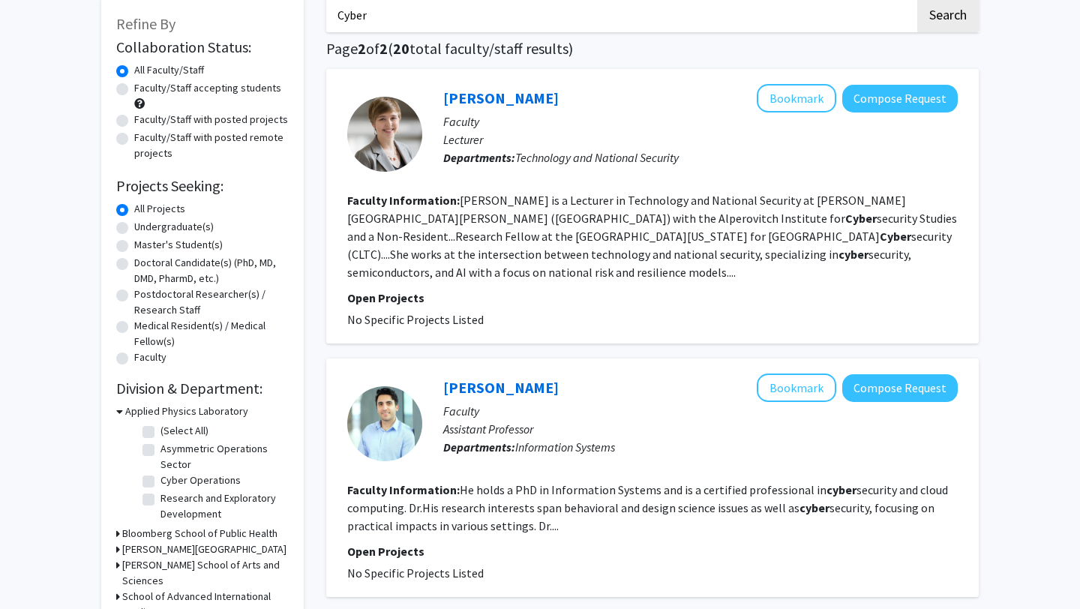
scroll to position [113, 0]
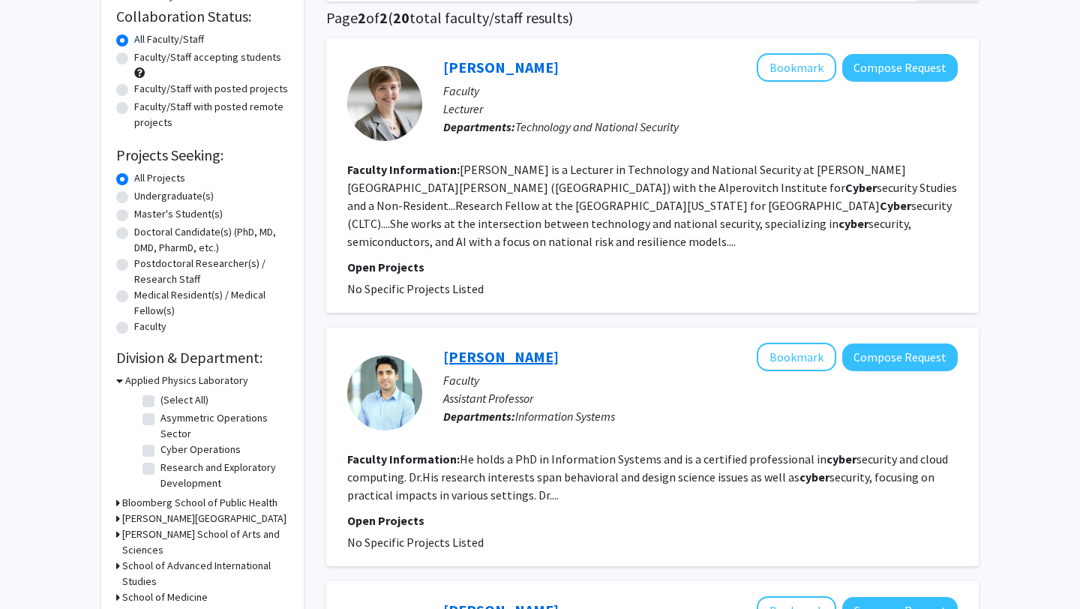
click at [486, 358] on link "Javad Abed" at bounding box center [500, 356] width 115 height 19
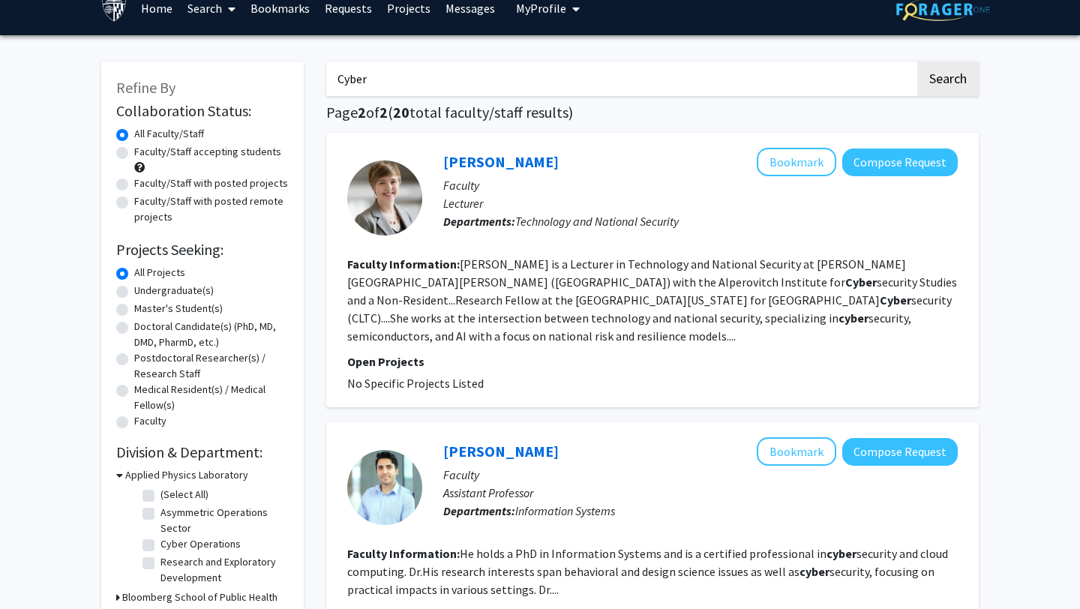
scroll to position [23, 0]
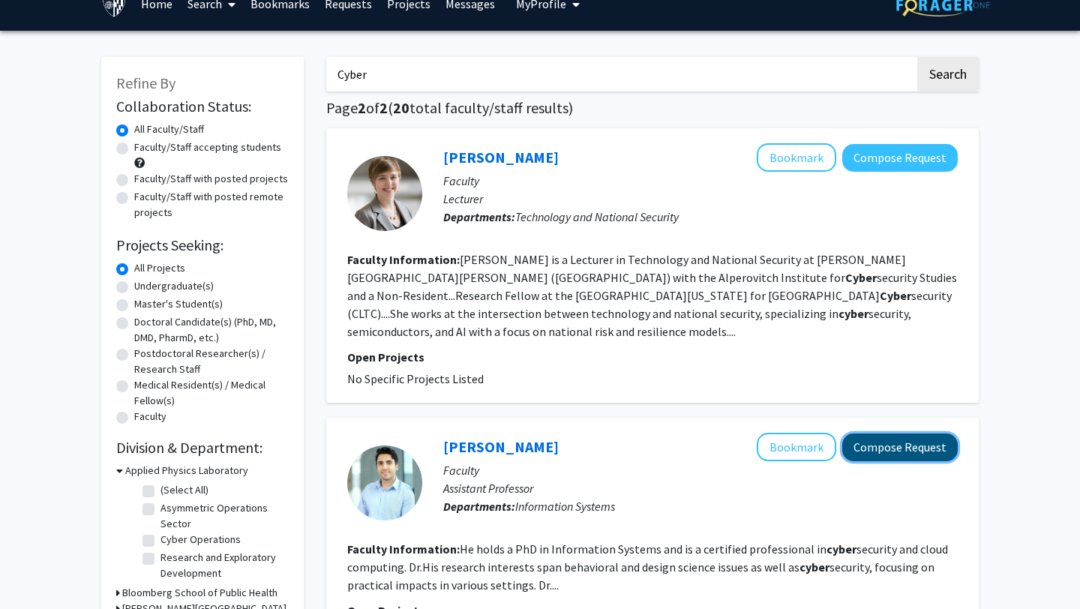
click at [888, 446] on button "Compose Request" at bounding box center [899, 447] width 115 height 28
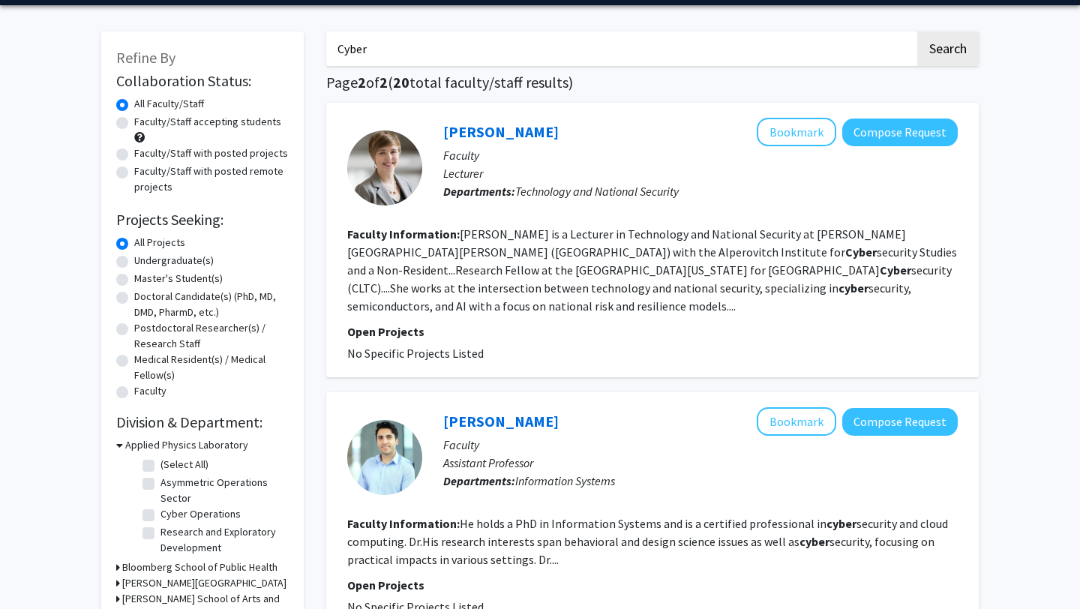
scroll to position [27, 0]
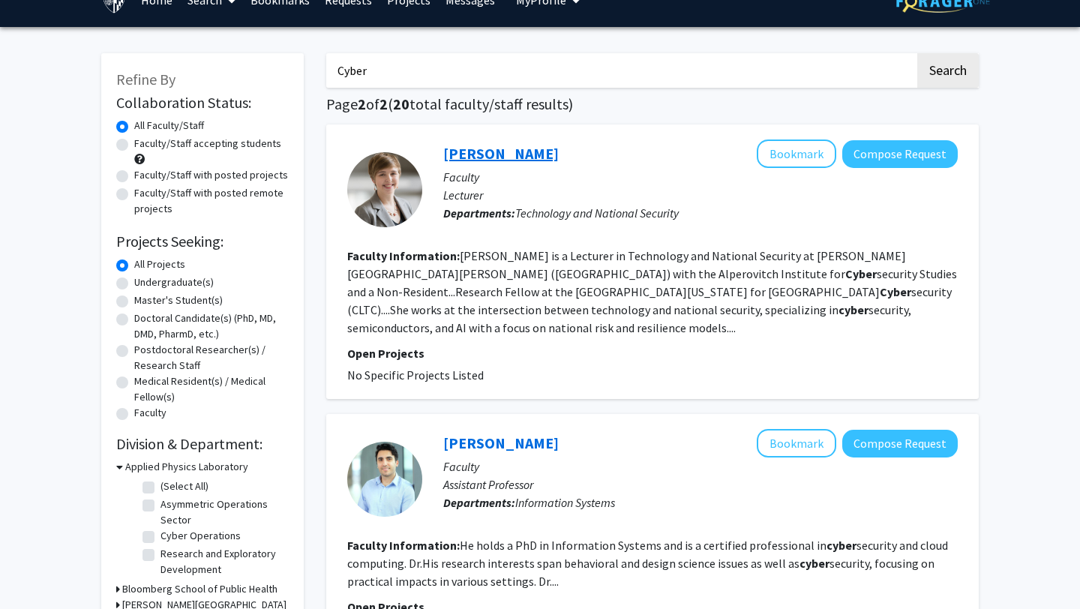
click at [481, 145] on link "[PERSON_NAME]" at bounding box center [500, 153] width 115 height 19
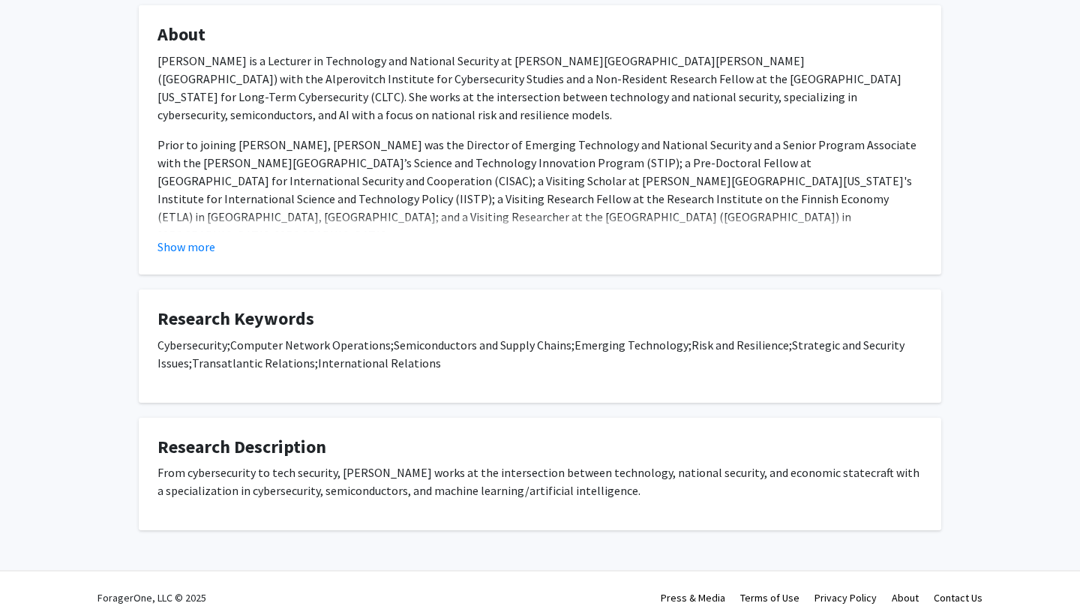
scroll to position [258, 0]
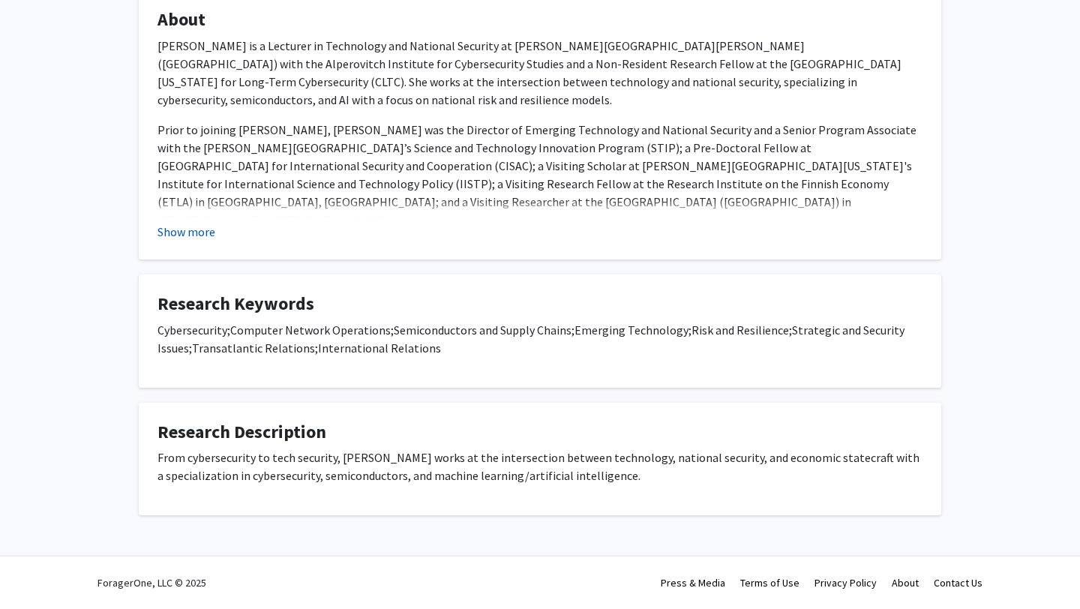
click at [211, 236] on button "Show more" at bounding box center [186, 232] width 58 height 18
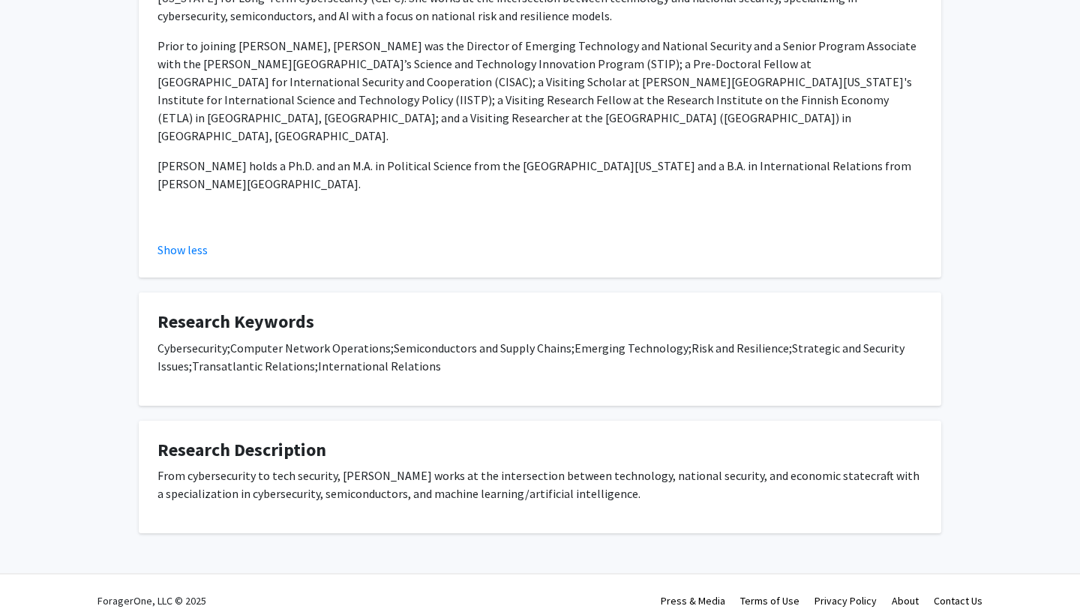
scroll to position [0, 0]
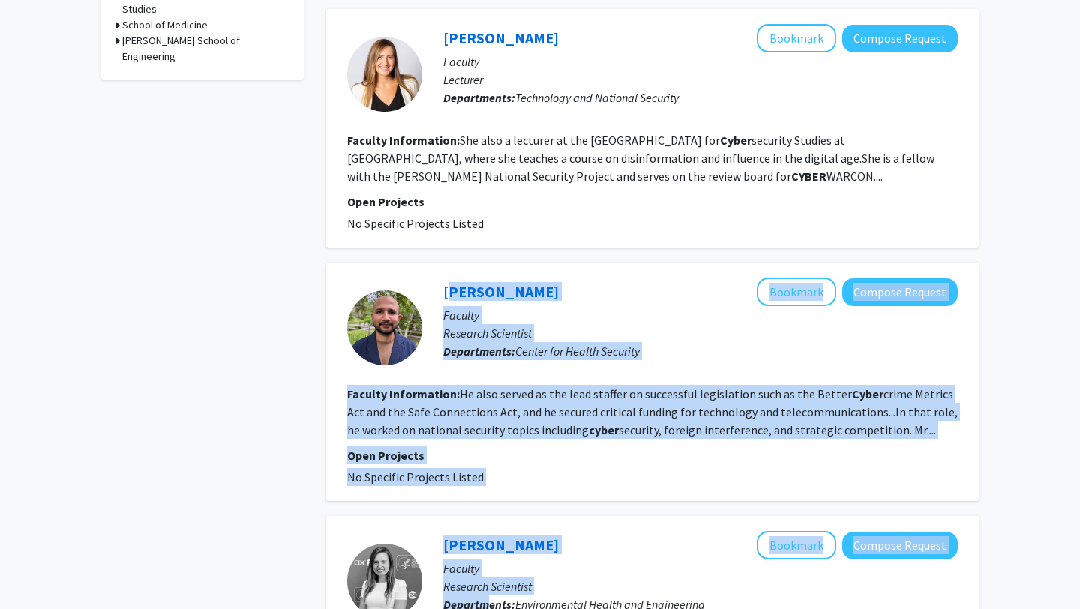
scroll to position [712, 0]
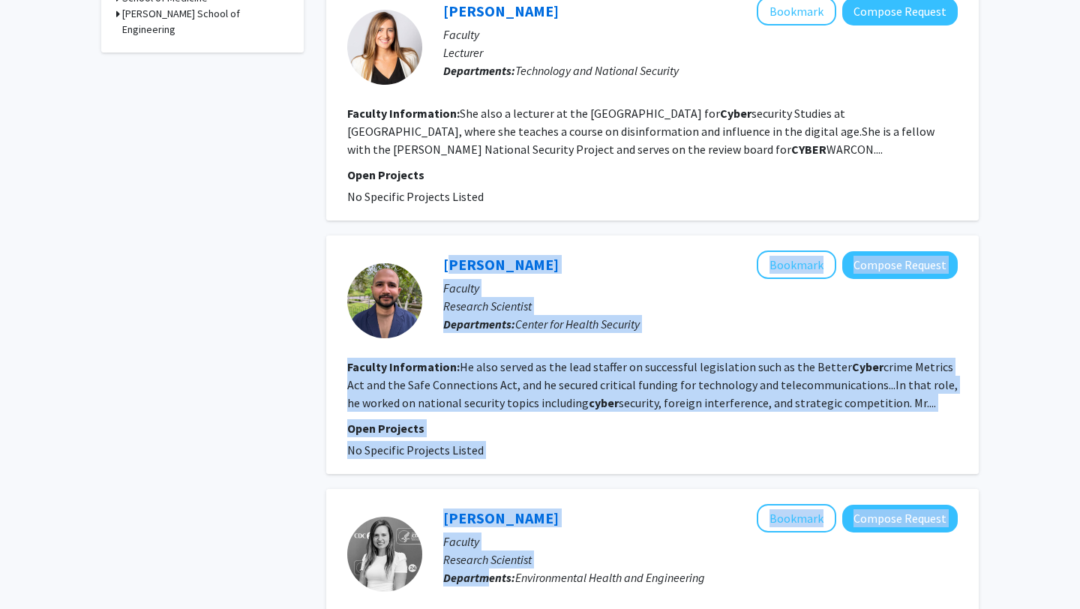
drag, startPoint x: 431, startPoint y: 400, endPoint x: 492, endPoint y: 445, distance: 75.6
click at [492, 445] on fg-search-faculty "Ishan Mehta Bookmark Compose Request Faculty Research Scientist Departments: Ce…" at bounding box center [652, 354] width 610 height 208
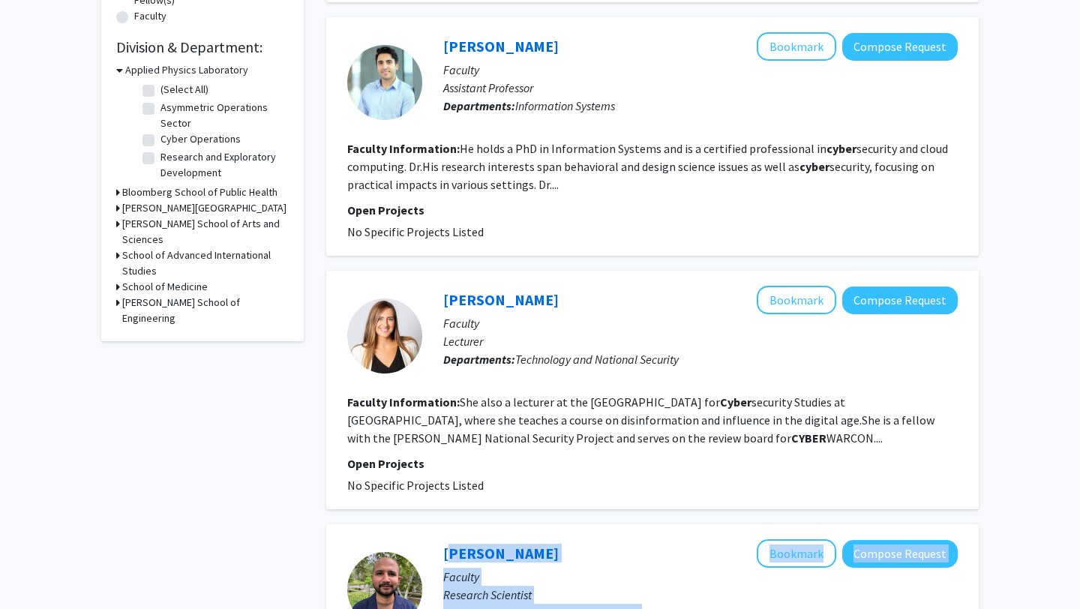
scroll to position [429, 0]
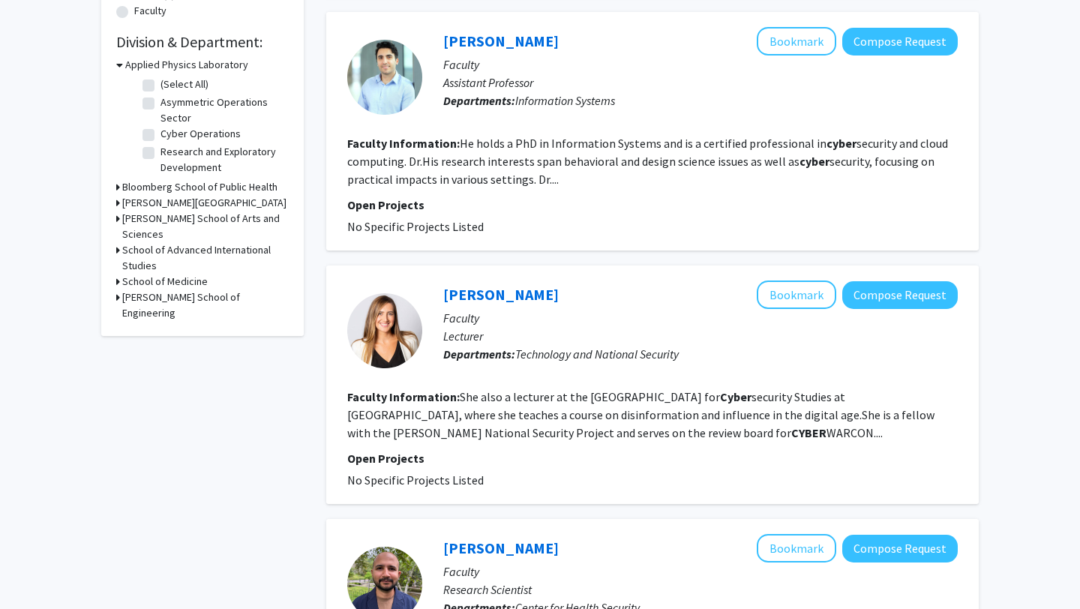
click at [488, 475] on fg-project-list "No Specific Projects Listed" at bounding box center [652, 480] width 610 height 18
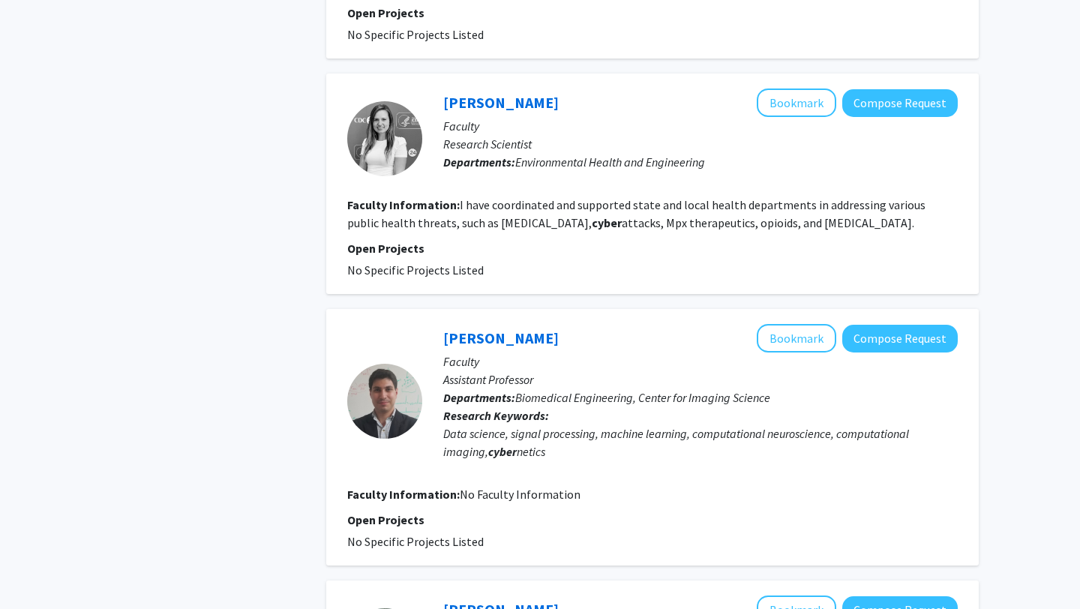
scroll to position [1132, 0]
